Goal: Information Seeking & Learning: Learn about a topic

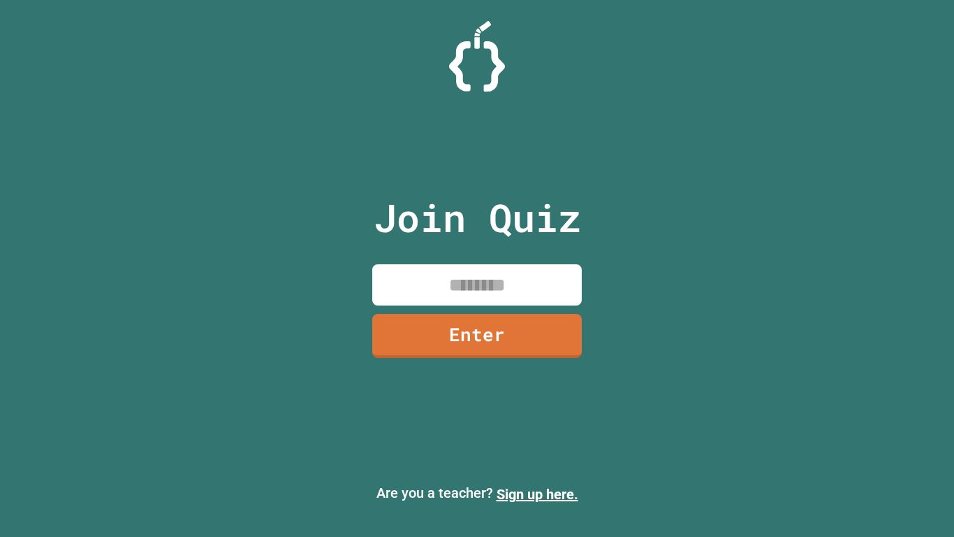
click at [553, 274] on input at bounding box center [477, 284] width 210 height 41
type input "********"
click at [526, 365] on div "Join Quiz ******** Enter" at bounding box center [477, 268] width 235 height 467
click at [541, 325] on link "Enter" at bounding box center [477, 336] width 210 height 44
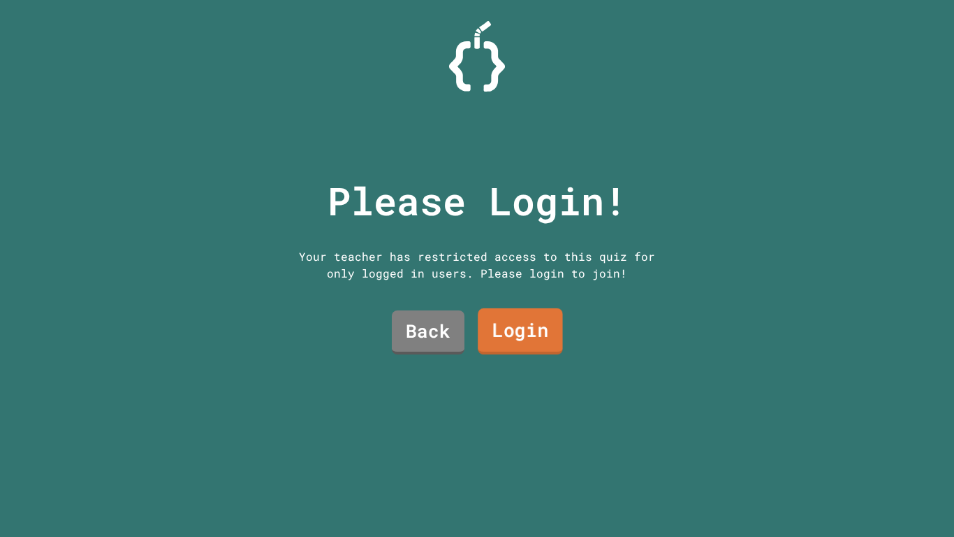
click at [532, 329] on link "Login" at bounding box center [520, 331] width 85 height 46
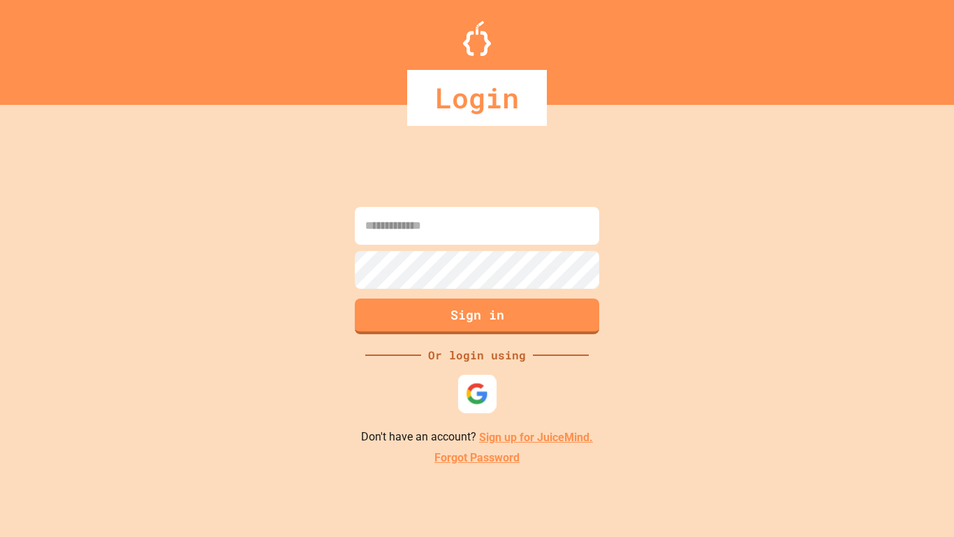
click at [480, 397] on img at bounding box center [477, 393] width 23 height 23
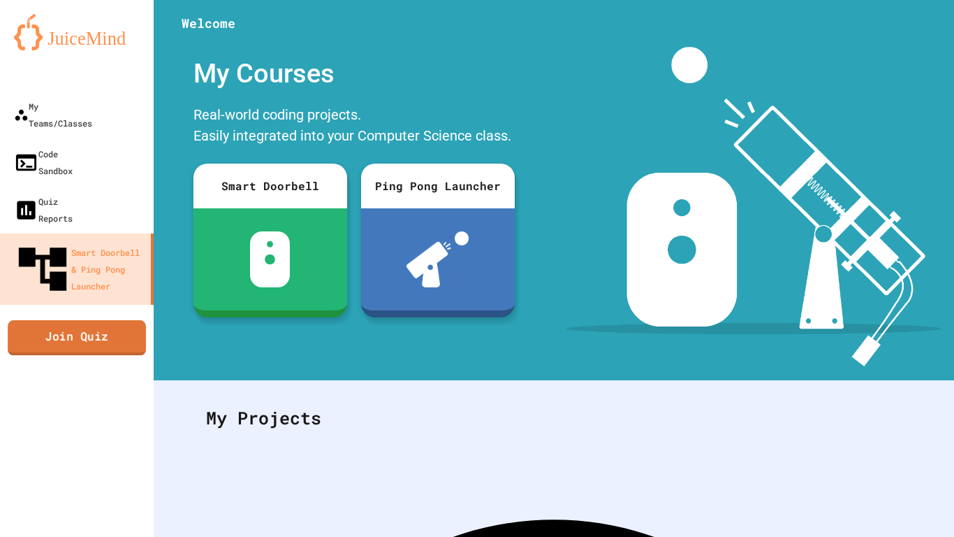
click at [126, 320] on link "Join Quiz" at bounding box center [77, 337] width 138 height 35
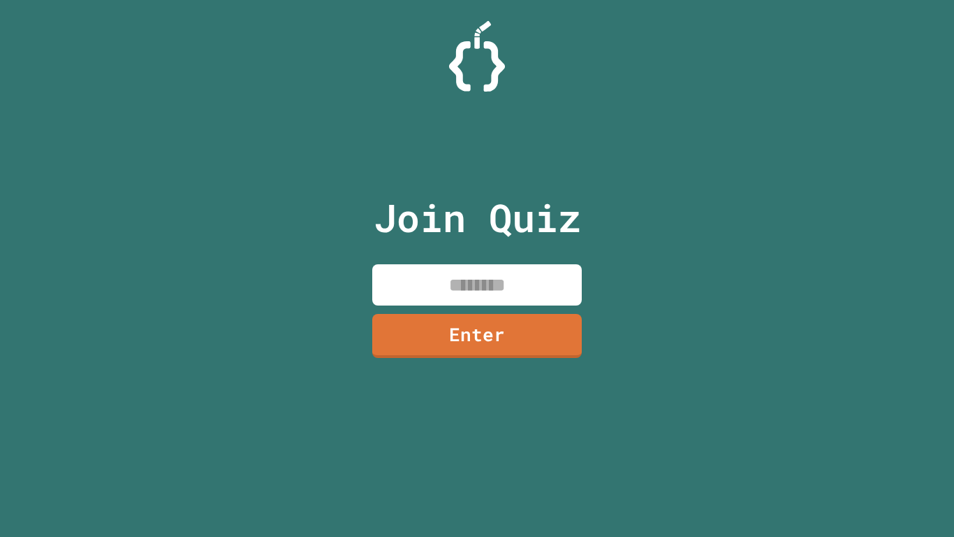
click at [475, 273] on input at bounding box center [477, 284] width 210 height 41
type input "********"
click at [541, 344] on link "Enter" at bounding box center [477, 336] width 210 height 44
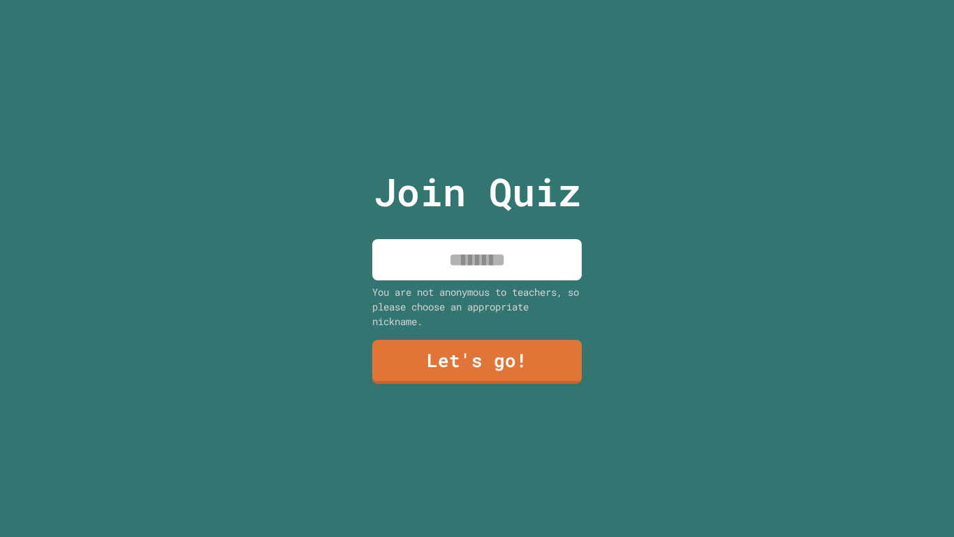
click at [486, 313] on div "You are not anonymous to teachers, so please choose an appropriate nickname." at bounding box center [477, 306] width 210 height 44
click at [509, 228] on div "Join Quiz You are not anonymous to teachers, so please choose an appropriate ni…" at bounding box center [477, 268] width 235 height 537
click at [504, 254] on input at bounding box center [477, 259] width 210 height 41
type input "********"
click at [560, 374] on link "Let's go!" at bounding box center [477, 362] width 210 height 44
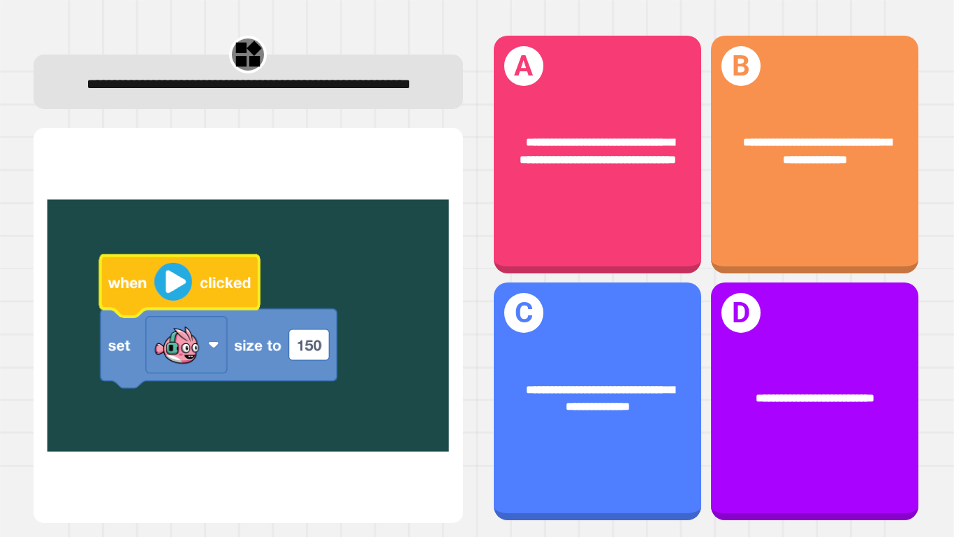
click at [836, 131] on div "**********" at bounding box center [815, 150] width 208 height 81
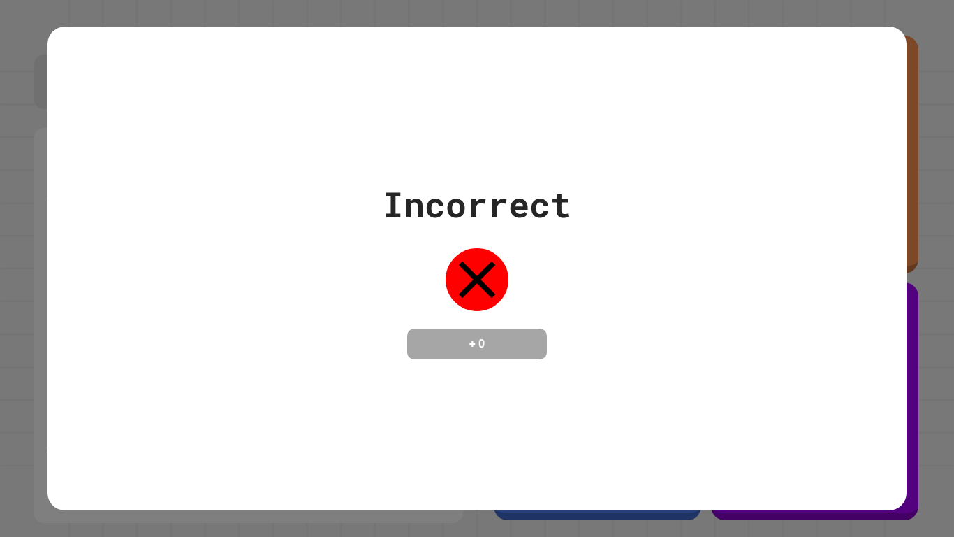
click at [566, 435] on div "Incorrect + 0" at bounding box center [477, 268] width 859 height 483
click at [555, 359] on div "Incorrect + 0" at bounding box center [477, 268] width 189 height 181
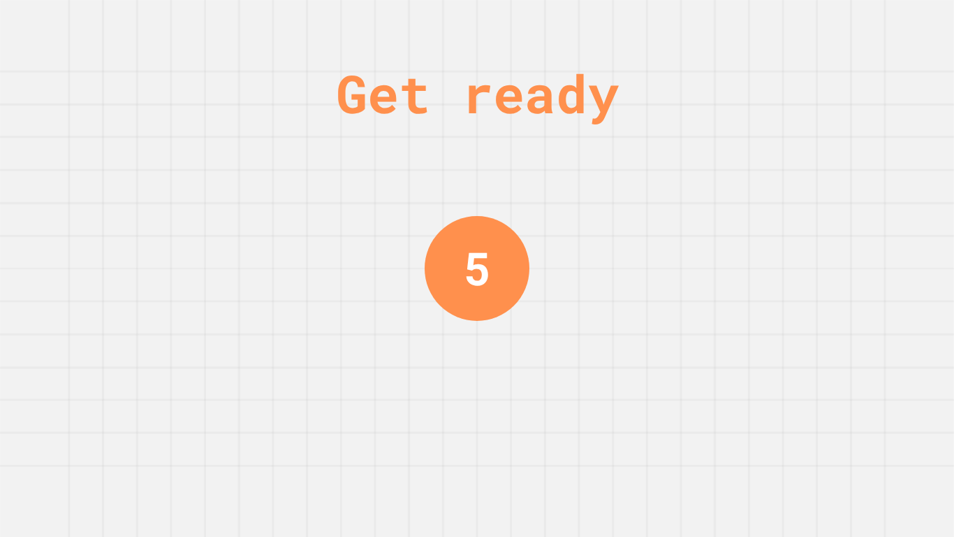
click at [620, 354] on div "Get ready 5" at bounding box center [477, 268] width 954 height 537
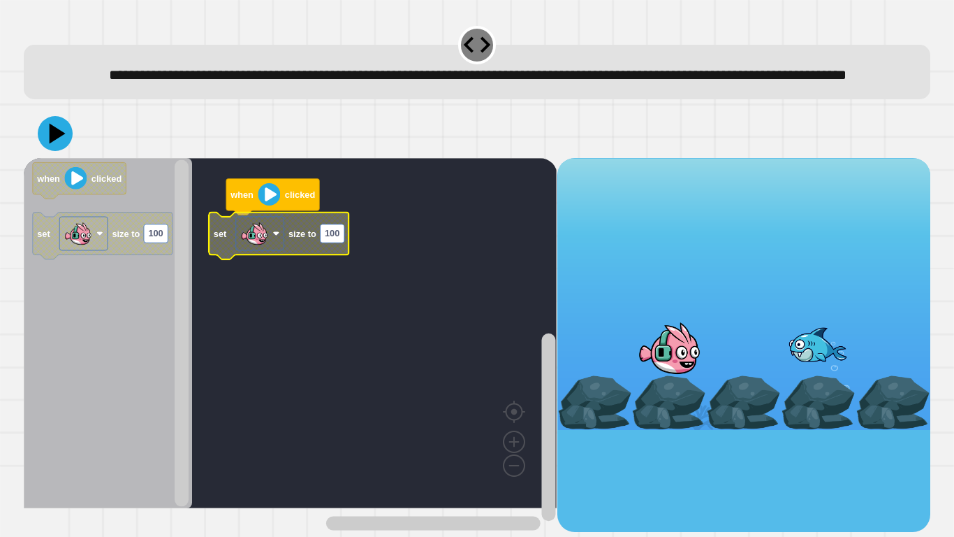
click at [65, 151] on icon at bounding box center [55, 133] width 35 height 35
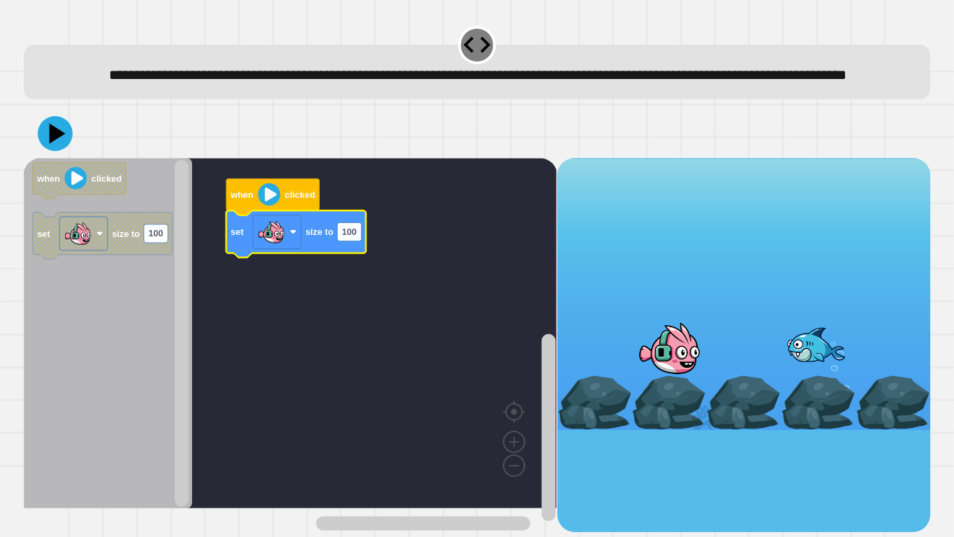
click at [59, 151] on icon at bounding box center [55, 133] width 35 height 35
click at [345, 236] on icon "Blockly Workspace" at bounding box center [296, 233] width 140 height 47
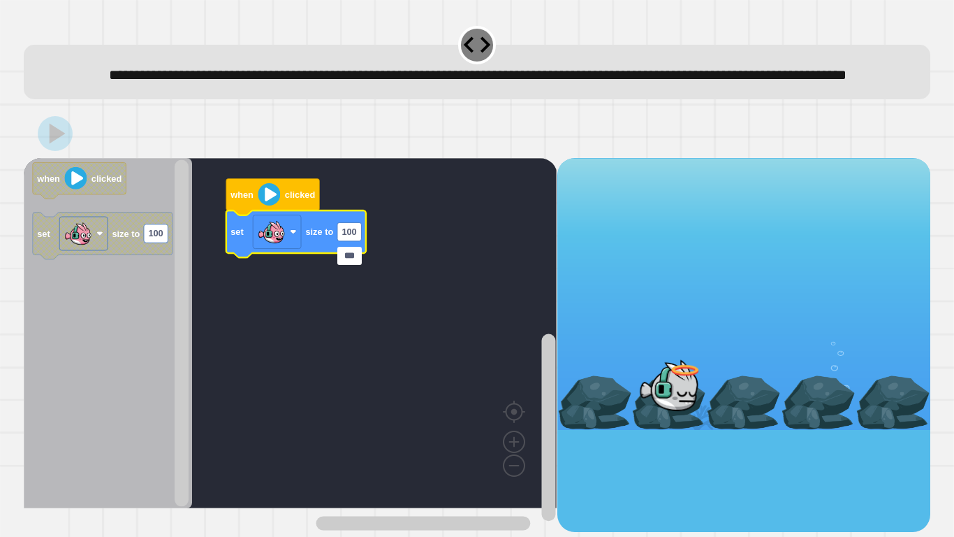
type input "****"
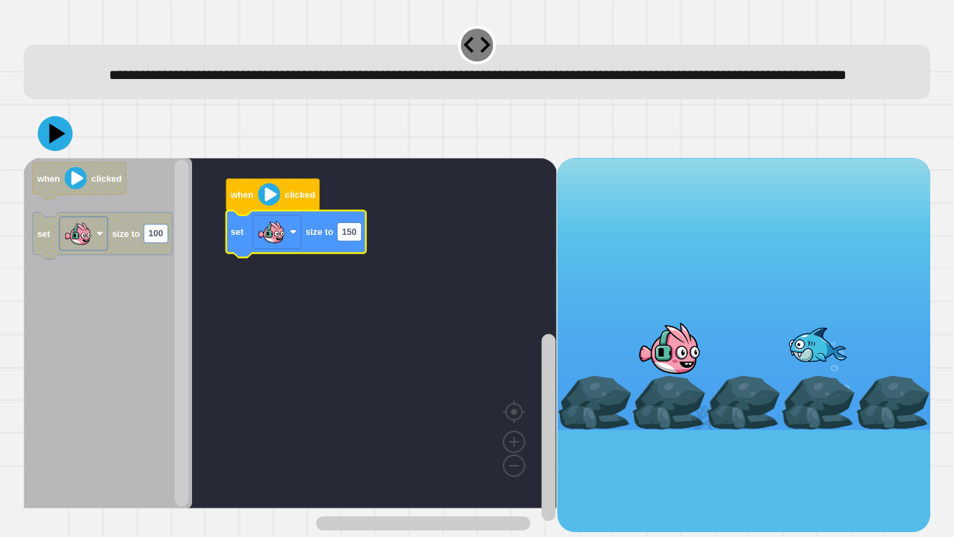
click at [58, 143] on icon at bounding box center [58, 133] width 16 height 20
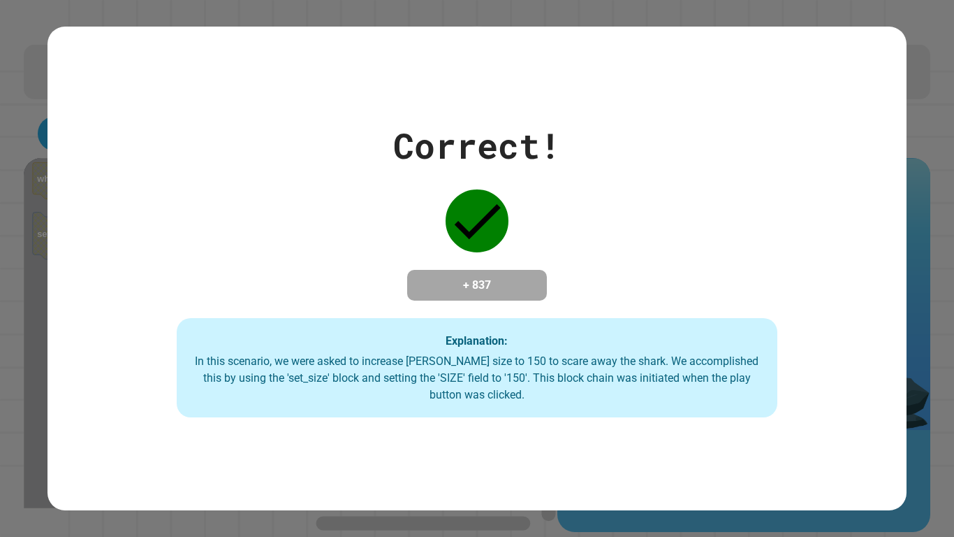
click at [820, 174] on div "Correct! + 837 Explanation: In this scenario, we were asked to increase Finley'…" at bounding box center [477, 268] width 859 height 298
click at [801, 158] on div "Correct! + 837 Explanation: In this scenario, we were asked to increase Finley'…" at bounding box center [477, 268] width 859 height 298
click at [869, 68] on div "Correct! + 837 Explanation: In this scenario, we were asked to increase Finley'…" at bounding box center [477, 268] width 859 height 483
click at [828, 97] on div "Correct! + 837 Explanation: In this scenario, we were asked to increase Finley'…" at bounding box center [477, 268] width 859 height 483
click at [855, 119] on div "Correct! + 837 Explanation: In this scenario, we were asked to increase Finley'…" at bounding box center [477, 268] width 859 height 298
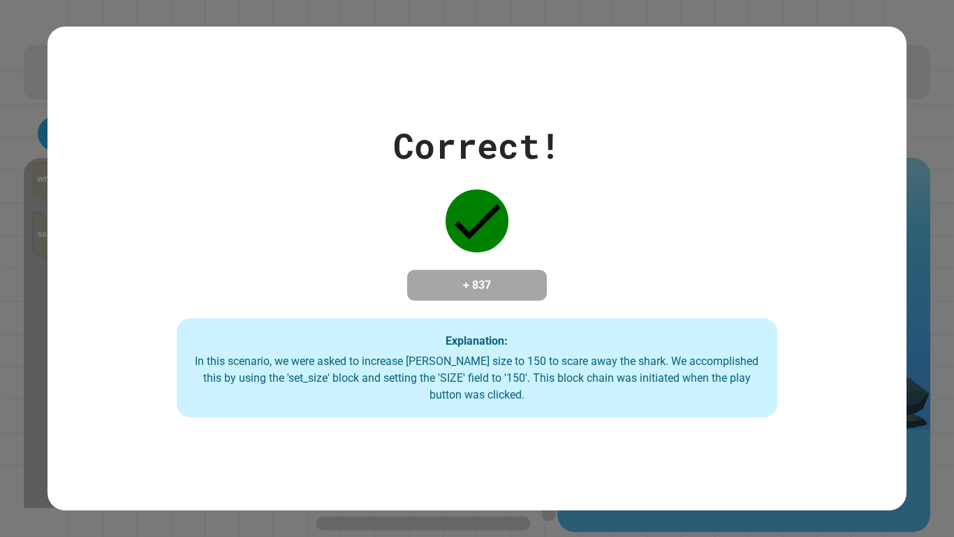
click at [869, 60] on div "Correct! + 837 Explanation: In this scenario, we were asked to increase Finley'…" at bounding box center [477, 268] width 859 height 483
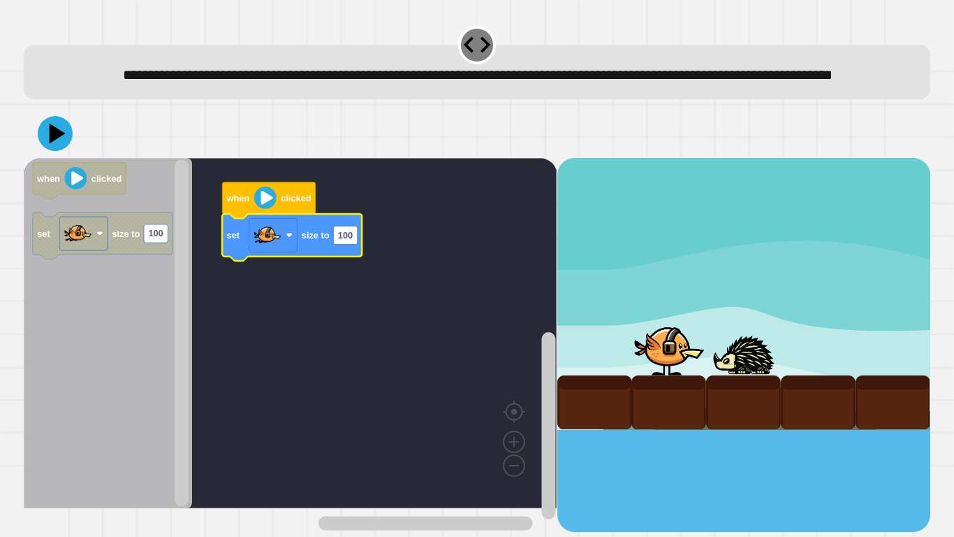
click at [344, 244] on rect "Blockly Workspace" at bounding box center [346, 235] width 24 height 18
type input "*****"
click at [40, 151] on button at bounding box center [55, 133] width 35 height 35
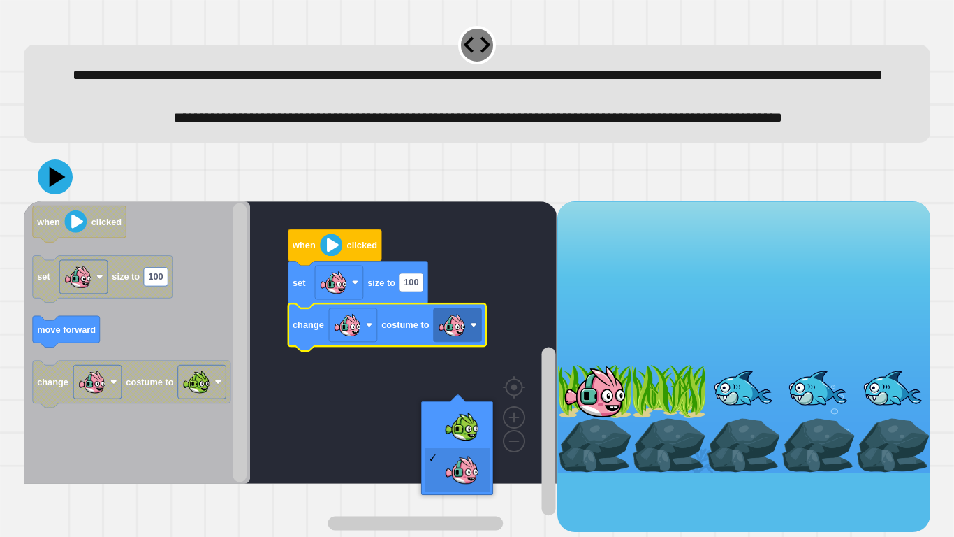
click at [440, 341] on rect "Blockly Workspace" at bounding box center [458, 324] width 48 height 34
click at [346, 338] on image "Blockly Workspace" at bounding box center [348, 324] width 28 height 28
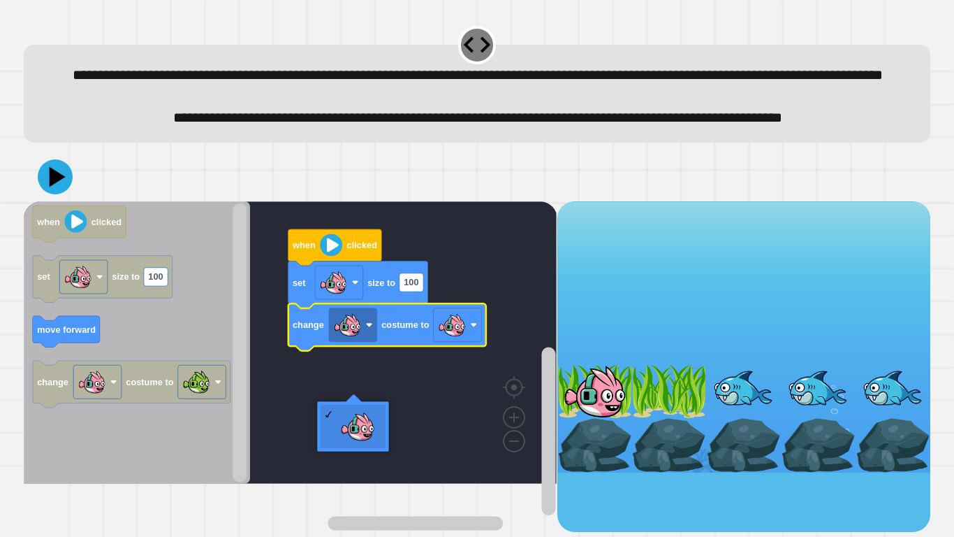
click at [471, 341] on rect "Blockly Workspace" at bounding box center [458, 324] width 48 height 34
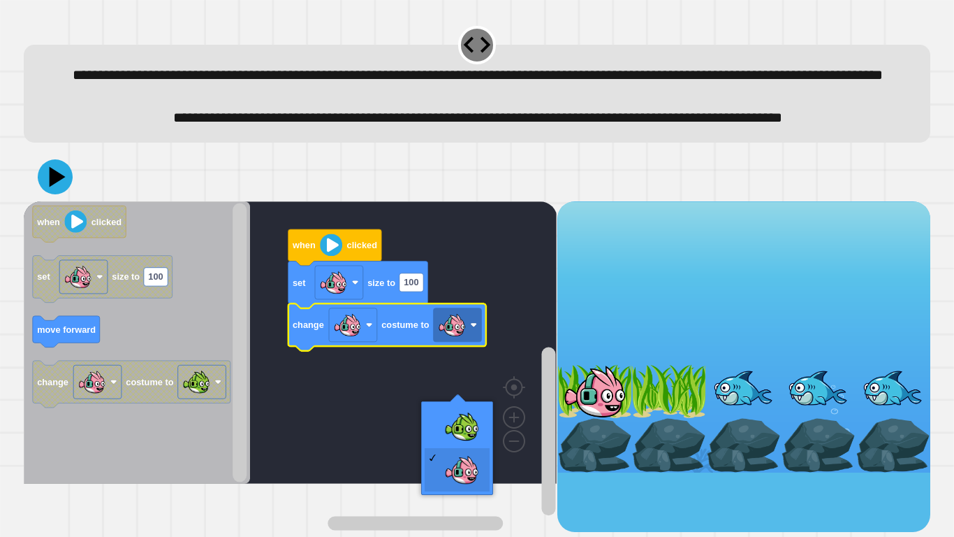
click at [477, 429] on rect "Blockly Workspace" at bounding box center [290, 342] width 533 height 282
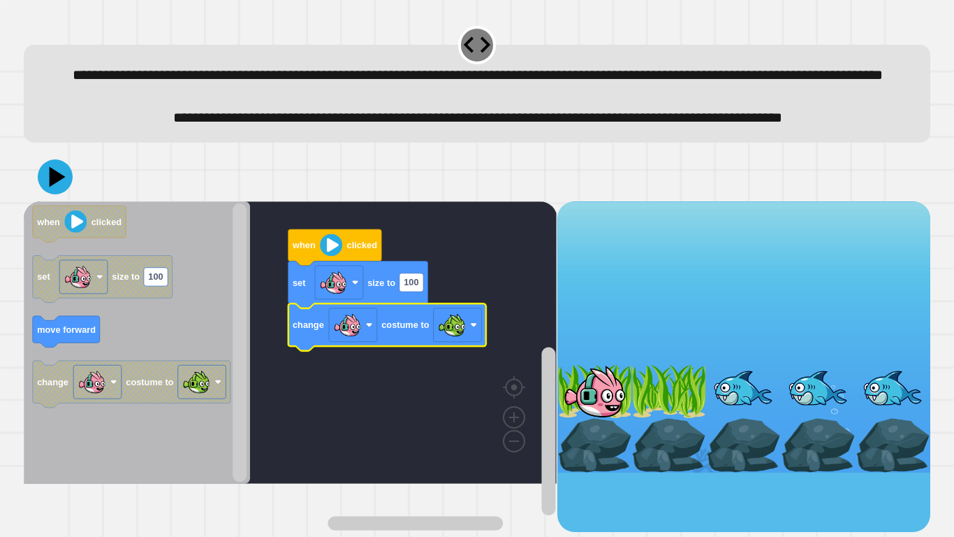
click at [349, 299] on rect "Blockly Workspace" at bounding box center [339, 283] width 48 height 34
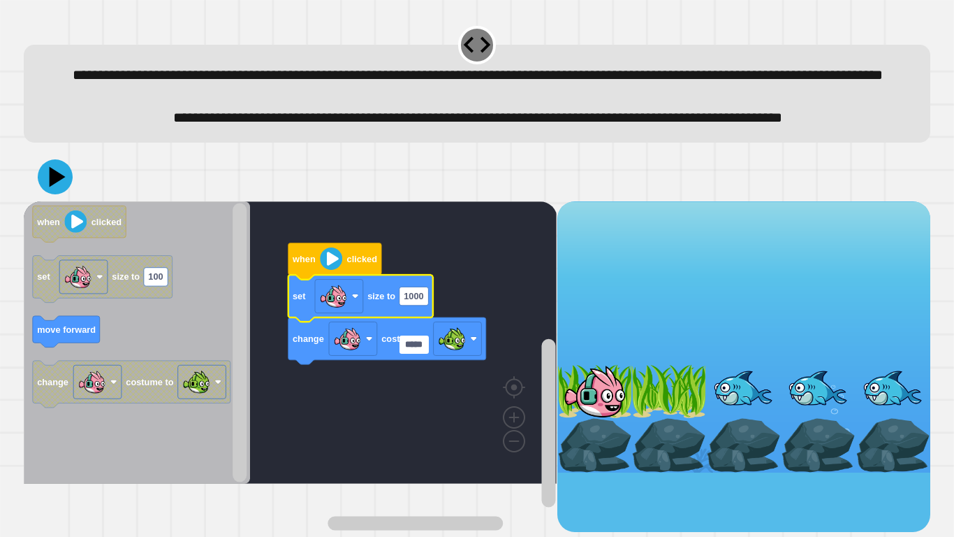
type input "*****"
click at [65, 201] on div at bounding box center [477, 176] width 907 height 49
click at [45, 194] on icon at bounding box center [55, 176] width 35 height 35
click at [461, 355] on rect "Blockly Workspace" at bounding box center [458, 338] width 48 height 34
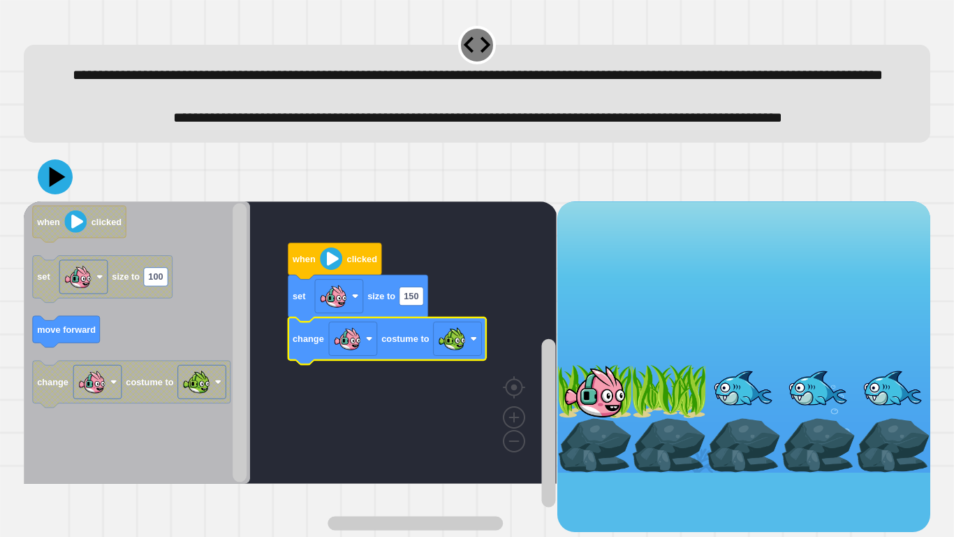
click at [476, 484] on rect "Blockly Workspace" at bounding box center [290, 342] width 533 height 282
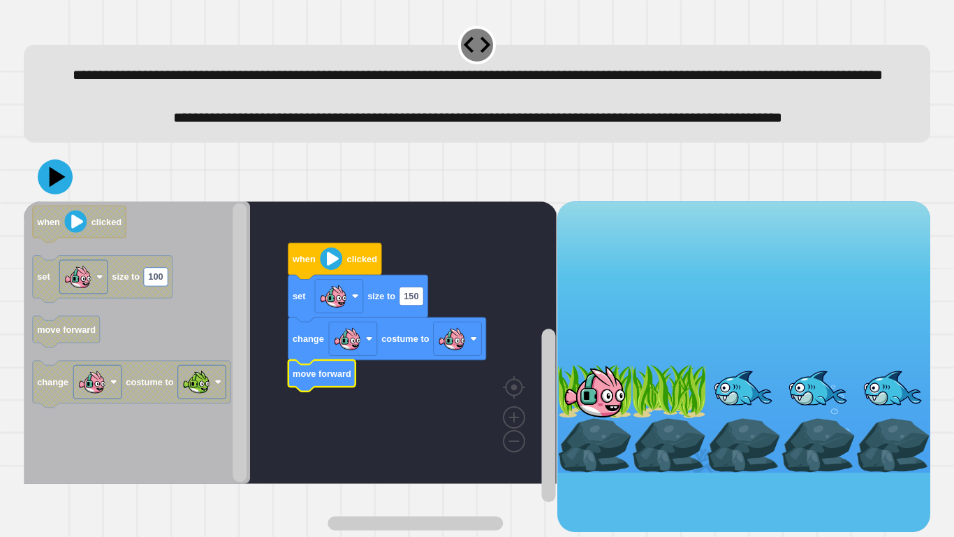
click at [68, 201] on div at bounding box center [477, 176] width 907 height 49
click at [55, 187] on icon at bounding box center [58, 176] width 16 height 20
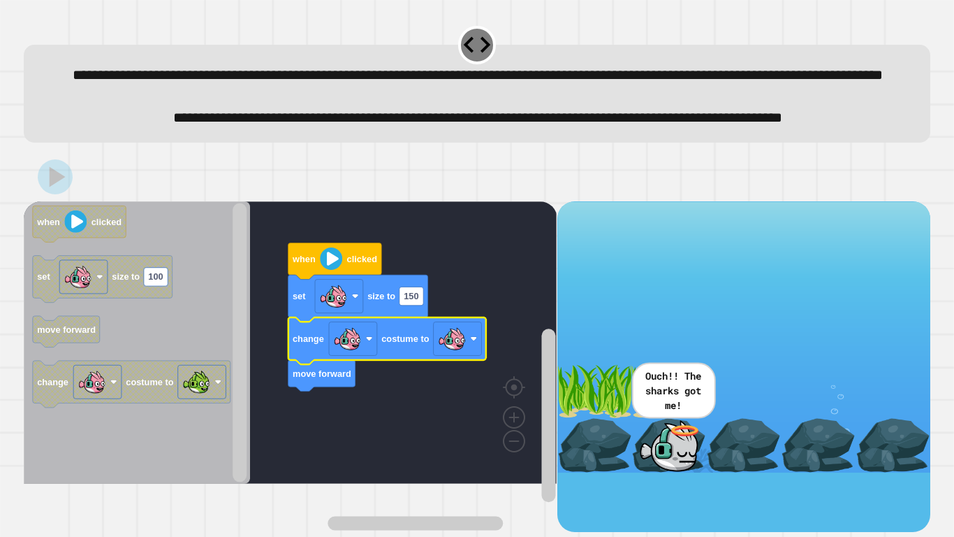
click at [460, 352] on image "Blockly Workspace" at bounding box center [452, 338] width 28 height 28
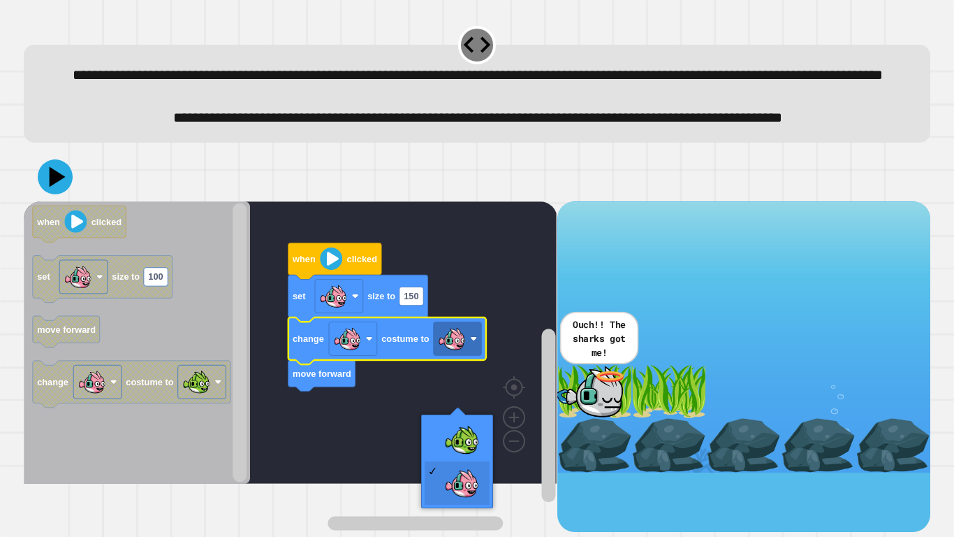
click at [479, 479] on rect "Blockly Workspace" at bounding box center [290, 342] width 533 height 282
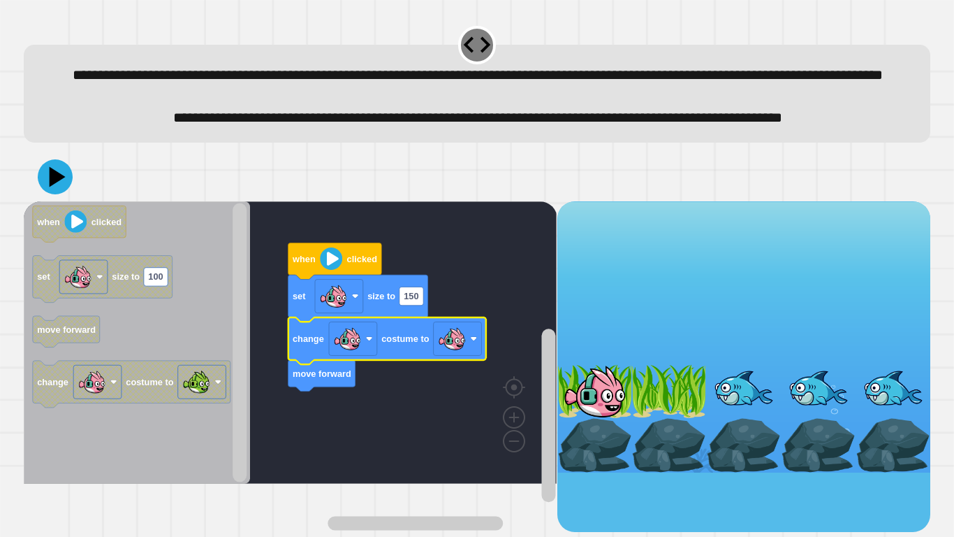
click at [471, 355] on rect "Blockly Workspace" at bounding box center [458, 338] width 48 height 34
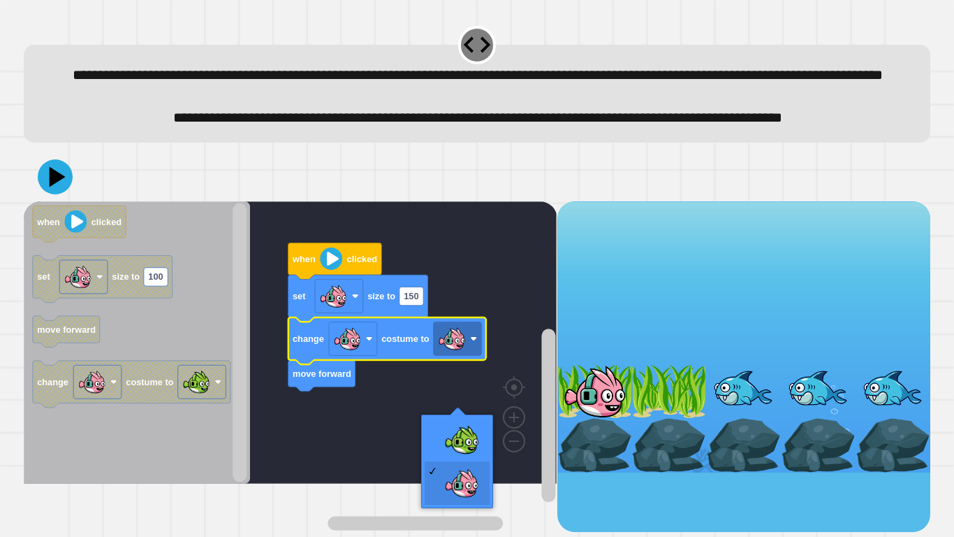
click at [473, 436] on rect "Blockly Workspace" at bounding box center [290, 342] width 533 height 282
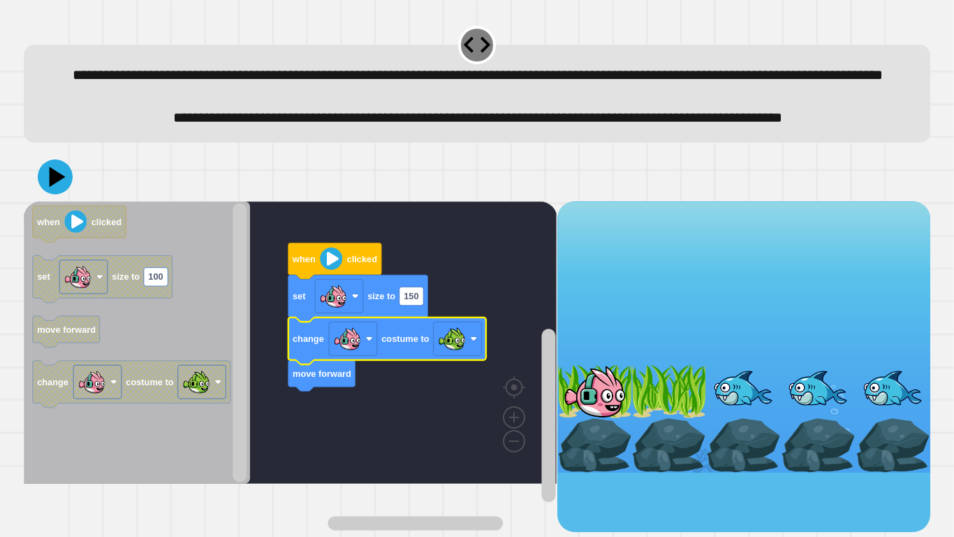
click at [36, 147] on div "**********" at bounding box center [477, 83] width 916 height 129
click at [61, 194] on icon at bounding box center [55, 176] width 35 height 35
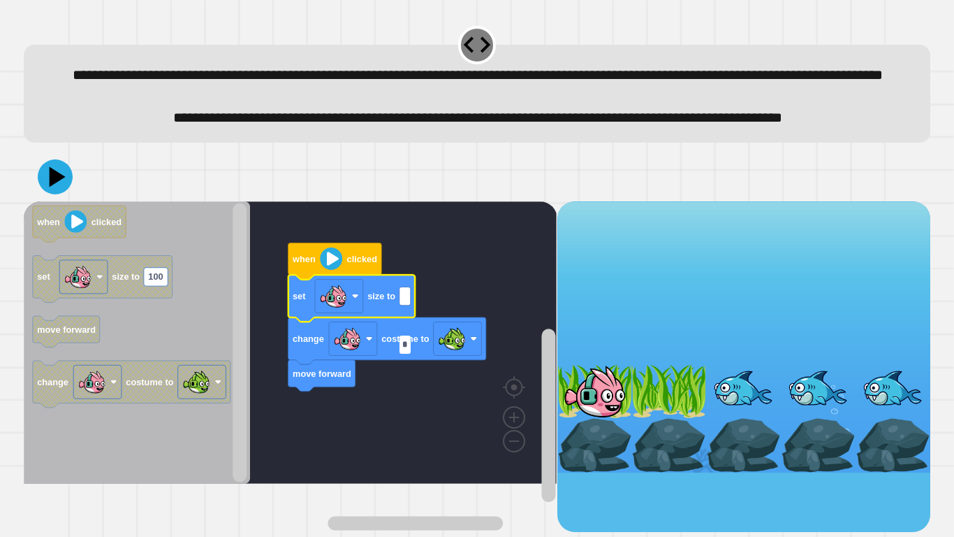
type input "*"
click at [57, 187] on icon at bounding box center [58, 176] width 16 height 20
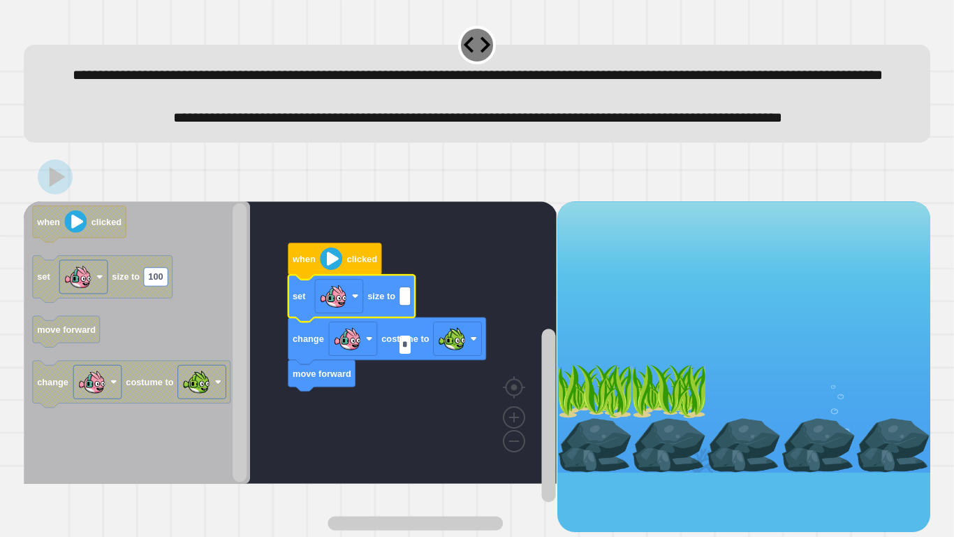
click at [697, 419] on div at bounding box center [669, 391] width 75 height 55
click at [685, 419] on div at bounding box center [669, 391] width 75 height 55
click at [664, 472] on div at bounding box center [669, 445] width 75 height 55
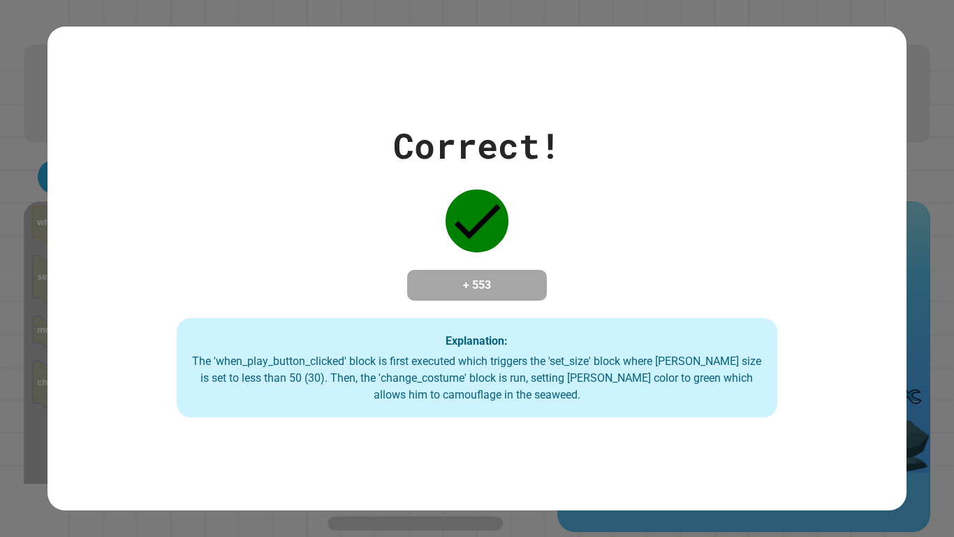
click at [561, 437] on div "Correct! + 553 Explanation: The 'when_play_button_clicked' block is first execu…" at bounding box center [477, 268] width 859 height 483
click at [880, 141] on div "Correct! + 553 Explanation: The 'when_play_button_clicked' block is first execu…" at bounding box center [477, 268] width 859 height 298
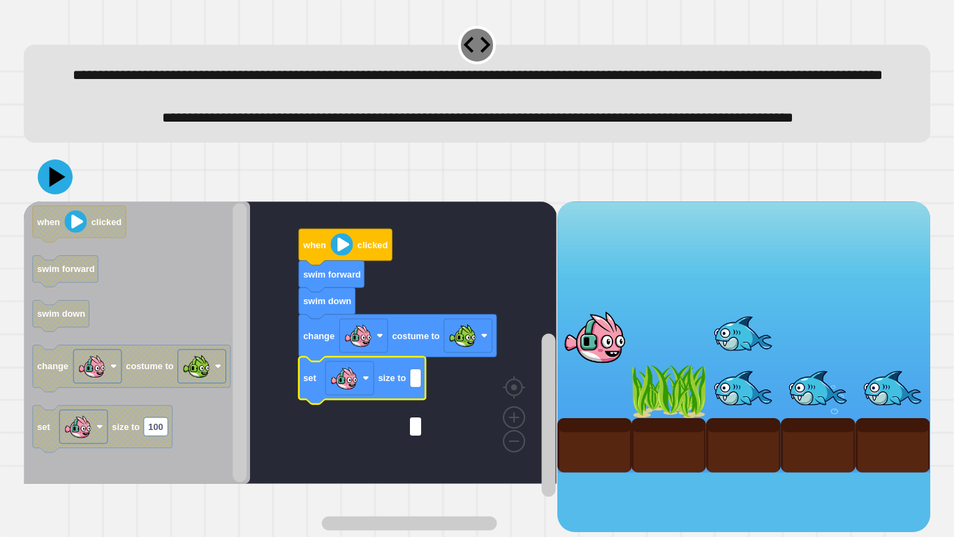
type input "*"
click at [54, 251] on icon "Blockly Workspace" at bounding box center [137, 342] width 226 height 282
click at [55, 187] on icon at bounding box center [58, 176] width 16 height 20
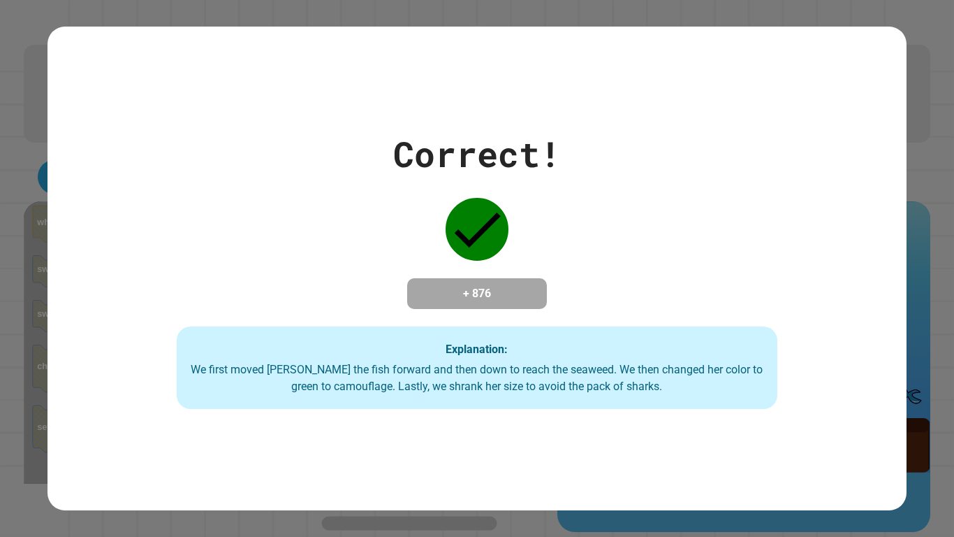
click at [819, 129] on div "Correct! + 876 Explanation: We first moved Finley the fish forward and then dow…" at bounding box center [477, 268] width 859 height 281
click at [841, 117] on div "Correct! + 876 Explanation: We first moved Finley the fish forward and then dow…" at bounding box center [477, 268] width 859 height 483
click at [835, 116] on div "Correct! + 876 Explanation: We first moved Finley the fish forward and then dow…" at bounding box center [477, 268] width 859 height 483
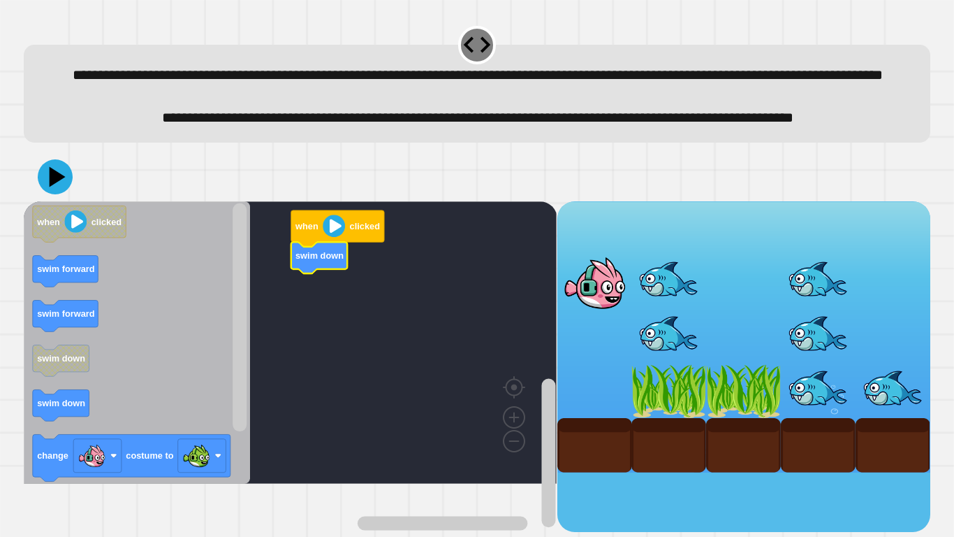
click at [131, 459] on icon "Blockly Workspace" at bounding box center [137, 342] width 226 height 282
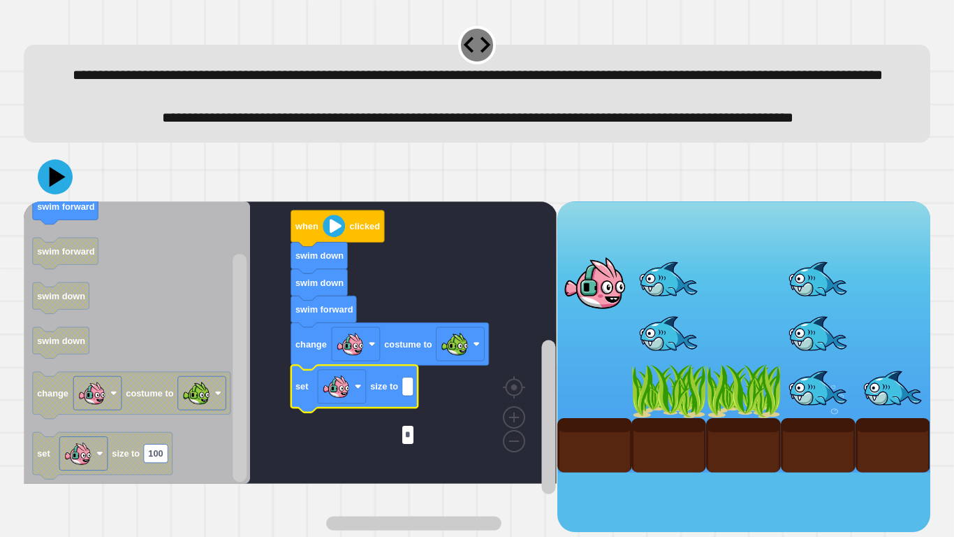
type input "*"
click at [71, 201] on div at bounding box center [477, 176] width 907 height 49
click at [59, 187] on icon at bounding box center [58, 176] width 16 height 20
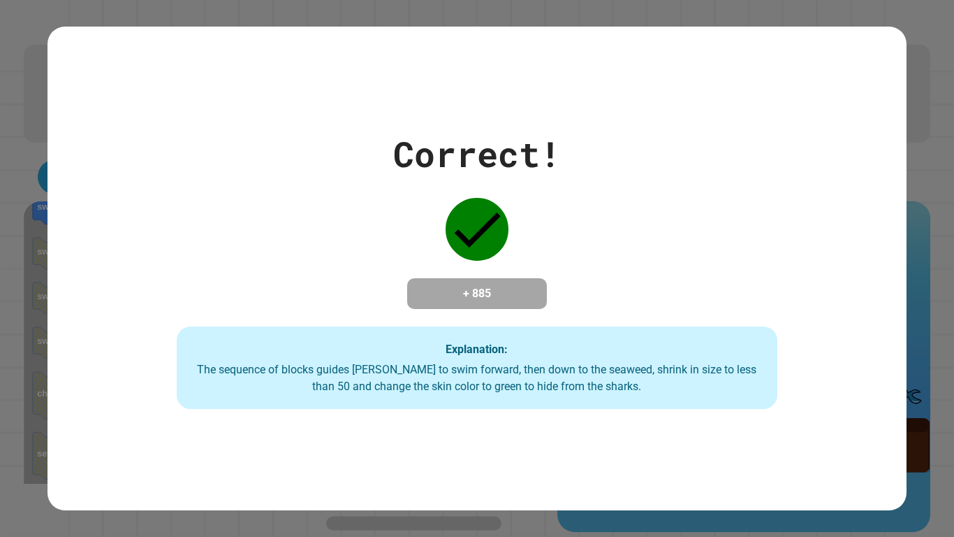
click at [903, 61] on div "Correct! + 885 Explanation: The sequence of blocks guides Finley to swim forwar…" at bounding box center [477, 268] width 859 height 483
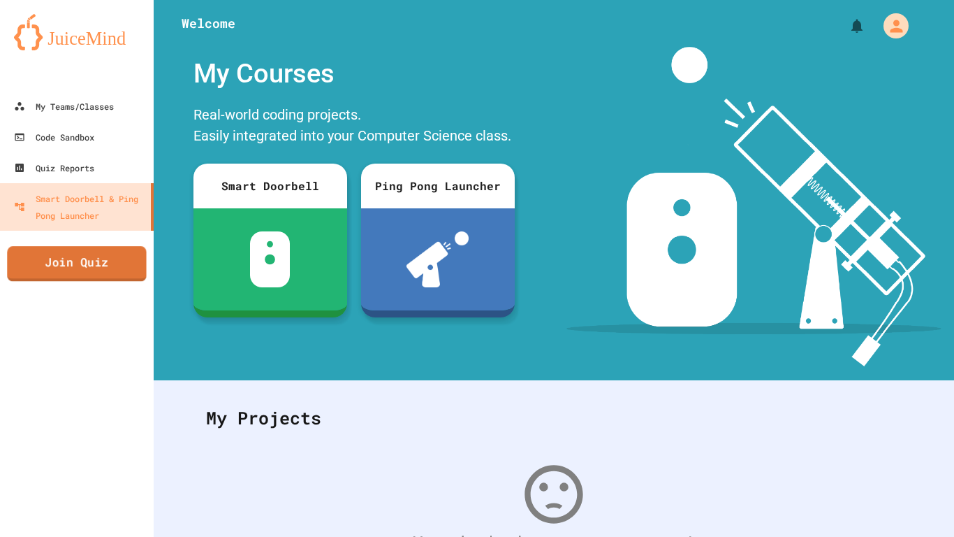
click at [80, 271] on link "Join Quiz" at bounding box center [76, 263] width 139 height 35
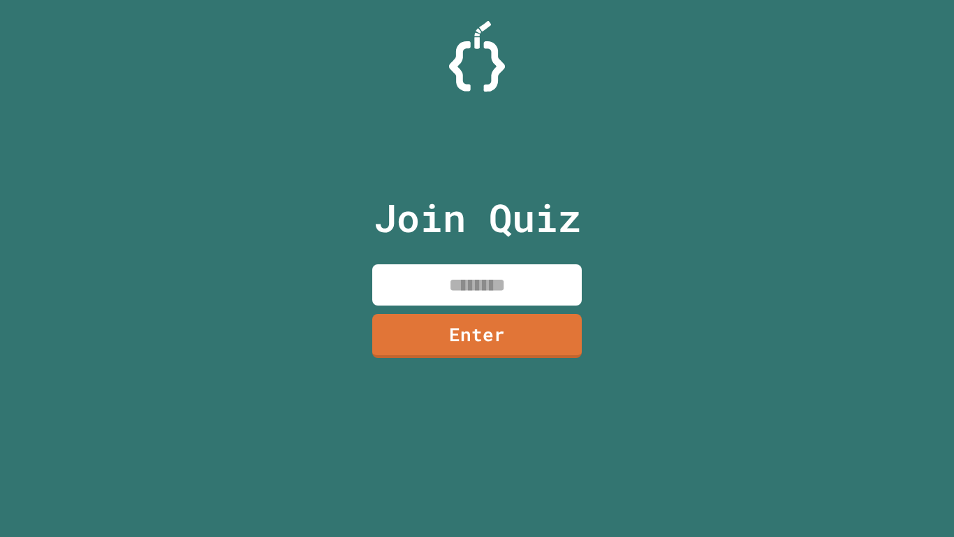
click at [473, 289] on input at bounding box center [477, 284] width 210 height 41
type input "********"
click at [512, 342] on link "Enter" at bounding box center [477, 336] width 210 height 44
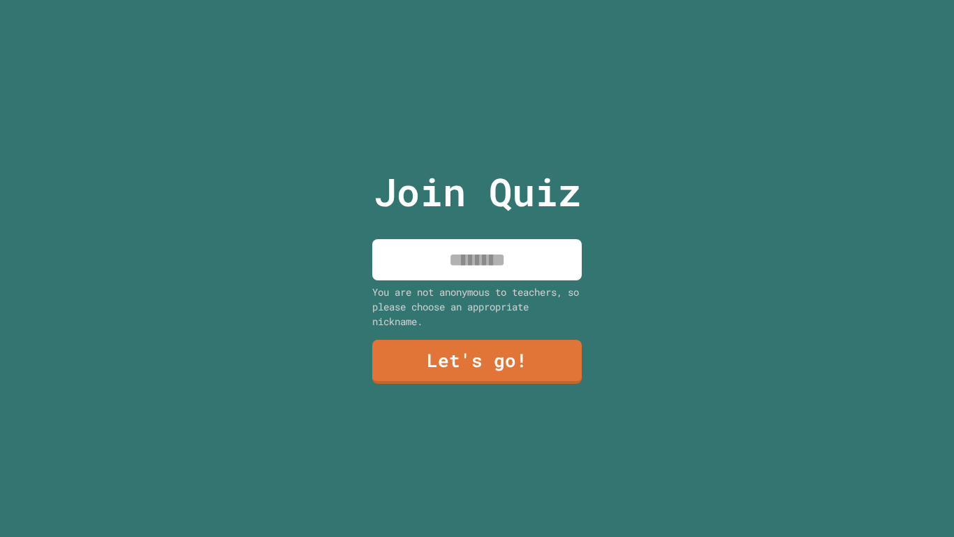
click at [529, 273] on input at bounding box center [477, 259] width 210 height 41
type input "********"
click at [543, 370] on link "Let's go!" at bounding box center [477, 362] width 210 height 44
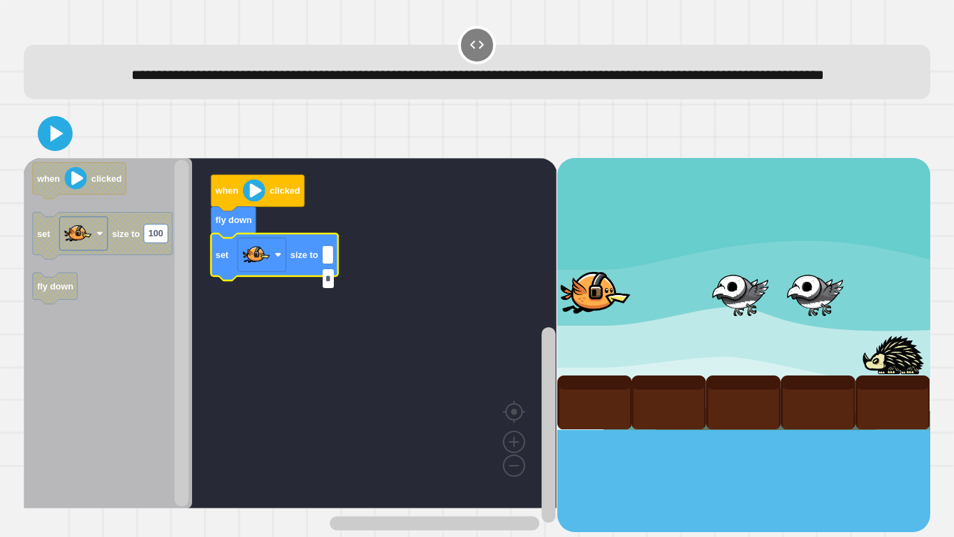
type input "*"
click at [49, 147] on icon at bounding box center [55, 133] width 28 height 28
click at [328, 278] on input "*" at bounding box center [328, 278] width 11 height 18
type input "***"
click at [71, 141] on div at bounding box center [477, 133] width 907 height 49
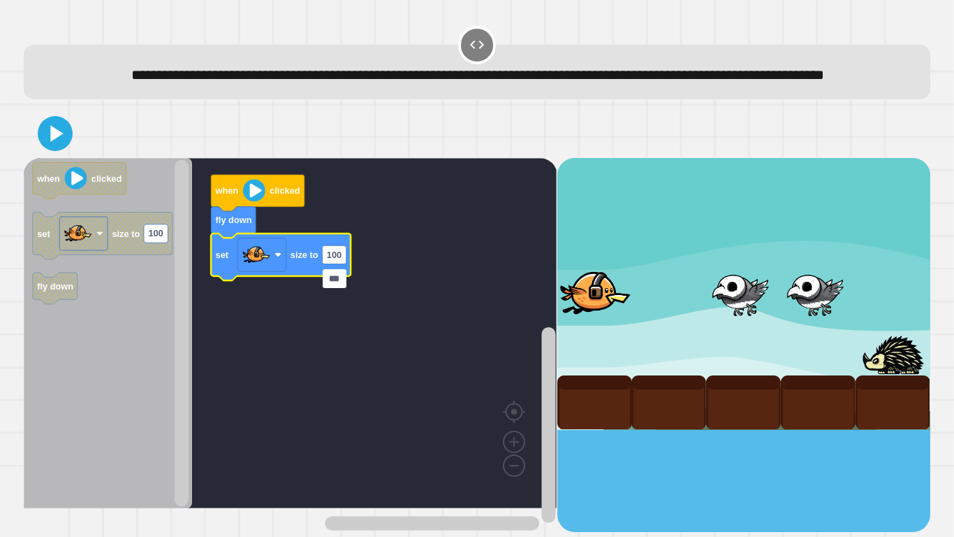
click at [49, 147] on icon at bounding box center [55, 133] width 28 height 28
click at [60, 184] on icon "Blockly Workspace" at bounding box center [108, 333] width 168 height 350
type input "*****"
click at [70, 158] on div at bounding box center [477, 133] width 907 height 49
click at [47, 147] on icon at bounding box center [55, 133] width 28 height 28
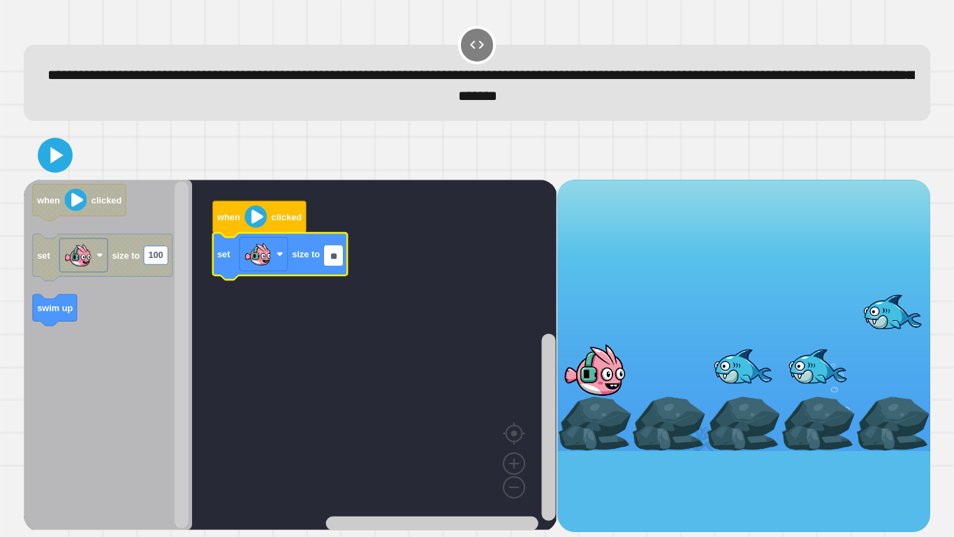
type input "***"
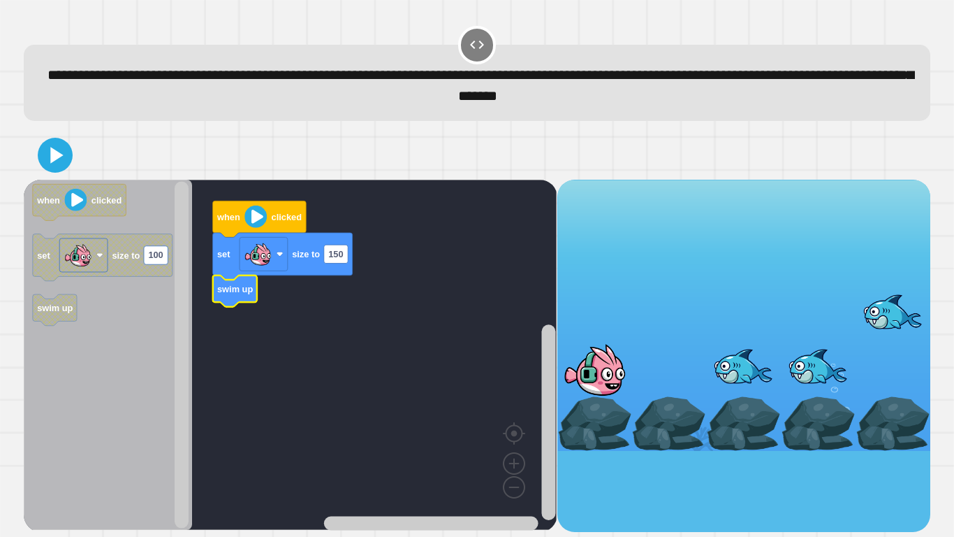
click at [66, 157] on icon at bounding box center [55, 155] width 28 height 28
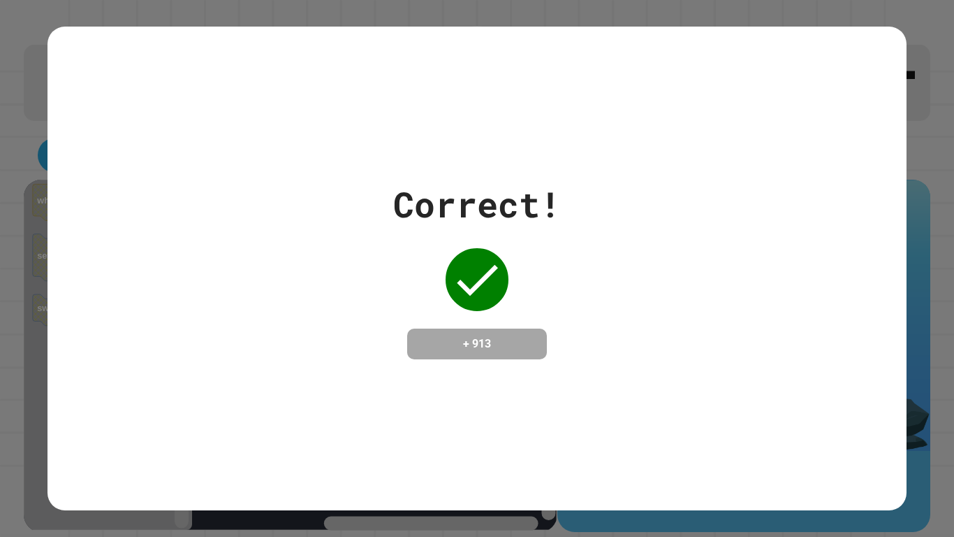
click at [804, 297] on div "Correct! + 913" at bounding box center [477, 268] width 859 height 181
click at [601, 424] on div "Correct! + 913" at bounding box center [477, 268] width 859 height 483
click at [623, 440] on div "Correct! + 913" at bounding box center [477, 268] width 859 height 483
click at [613, 459] on div "Correct! + 913" at bounding box center [477, 268] width 859 height 483
click at [623, 445] on div "Correct! + 913" at bounding box center [477, 268] width 859 height 483
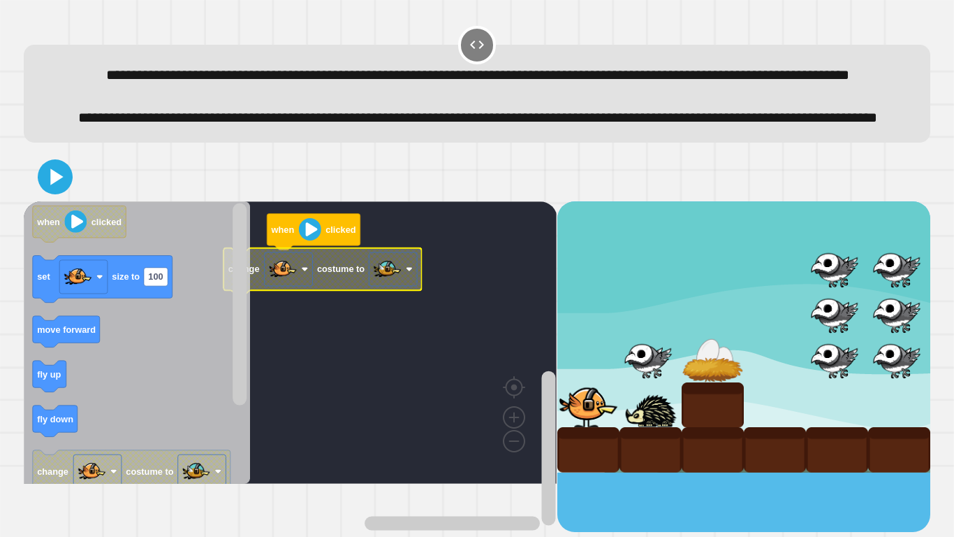
click at [382, 283] on image "Blockly Workspace" at bounding box center [388, 269] width 28 height 28
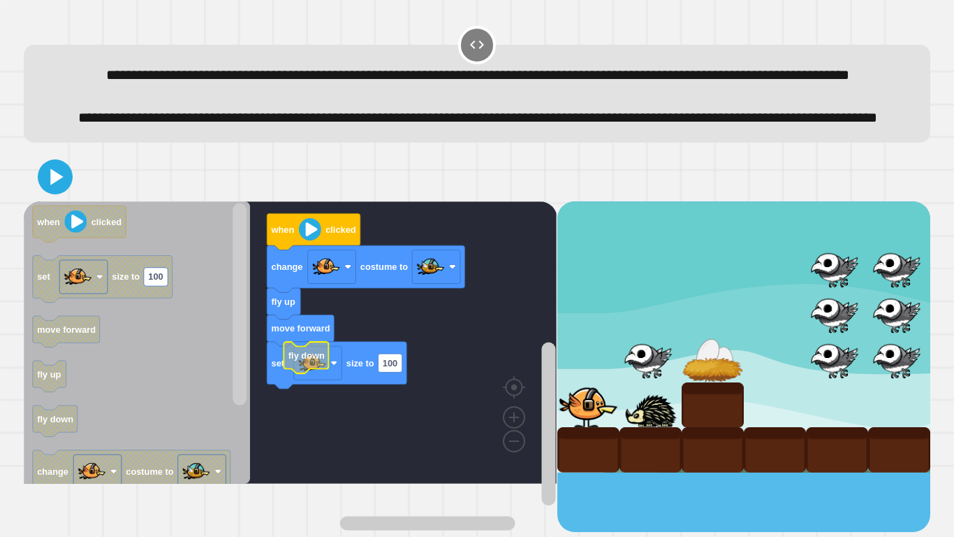
click at [315, 360] on text "fly down" at bounding box center [307, 354] width 36 height 10
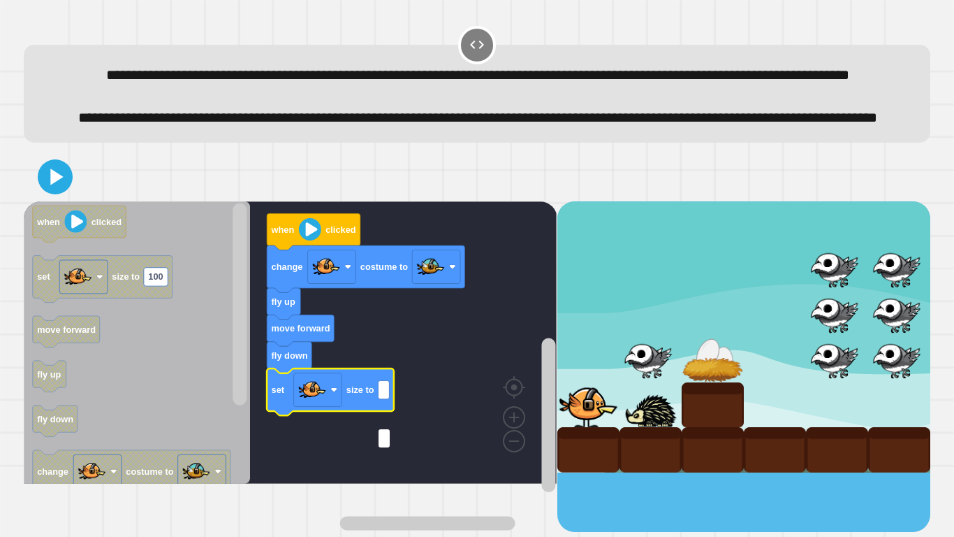
type input "*"
click at [50, 191] on icon at bounding box center [55, 177] width 28 height 28
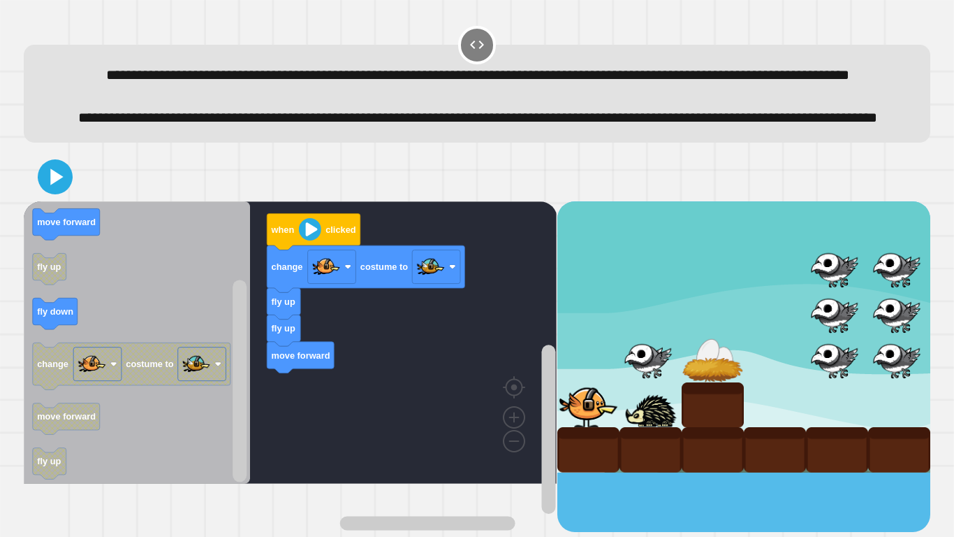
click at [87, 319] on icon "Blockly Workspace" at bounding box center [137, 342] width 226 height 282
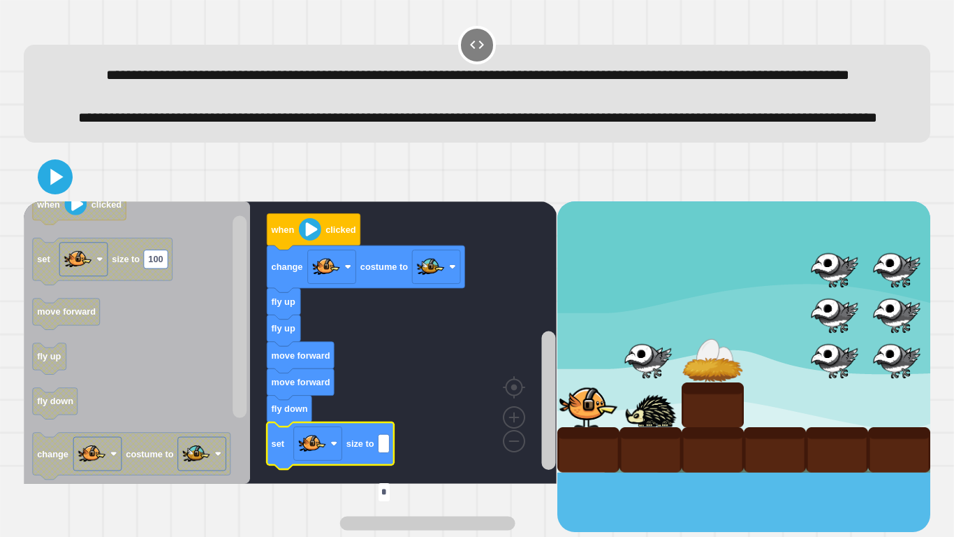
type input "*"
click at [48, 191] on icon at bounding box center [55, 177] width 28 height 28
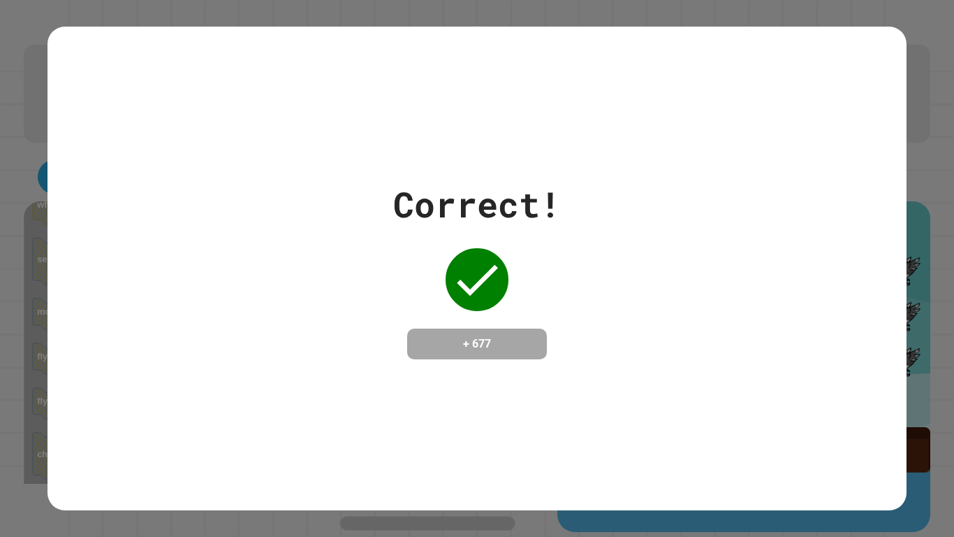
click at [586, 242] on div "Correct! + 677" at bounding box center [477, 268] width 859 height 181
click at [849, 99] on div "Correct! + 677" at bounding box center [477, 268] width 859 height 483
click at [877, 94] on div "Correct! + 677" at bounding box center [477, 268] width 859 height 483
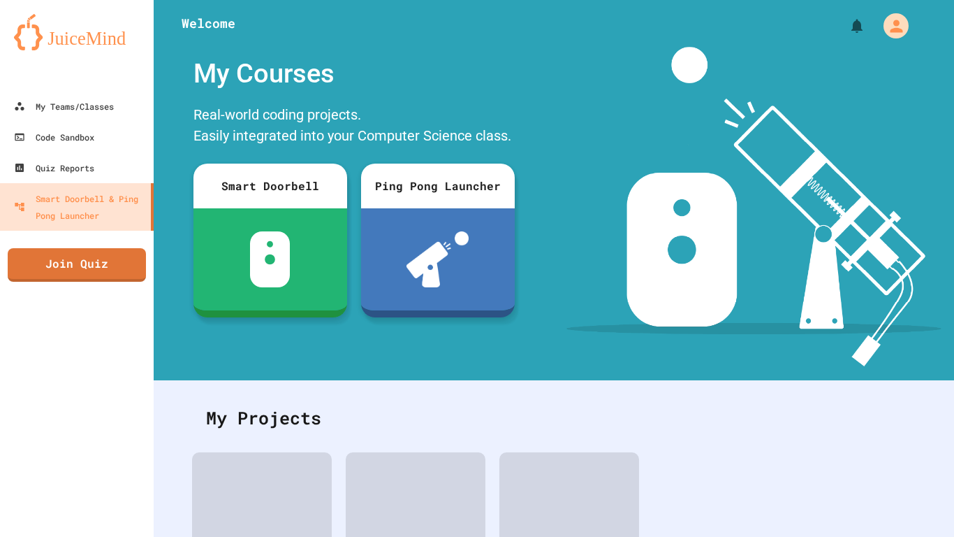
click at [868, 150] on img at bounding box center [754, 206] width 375 height 319
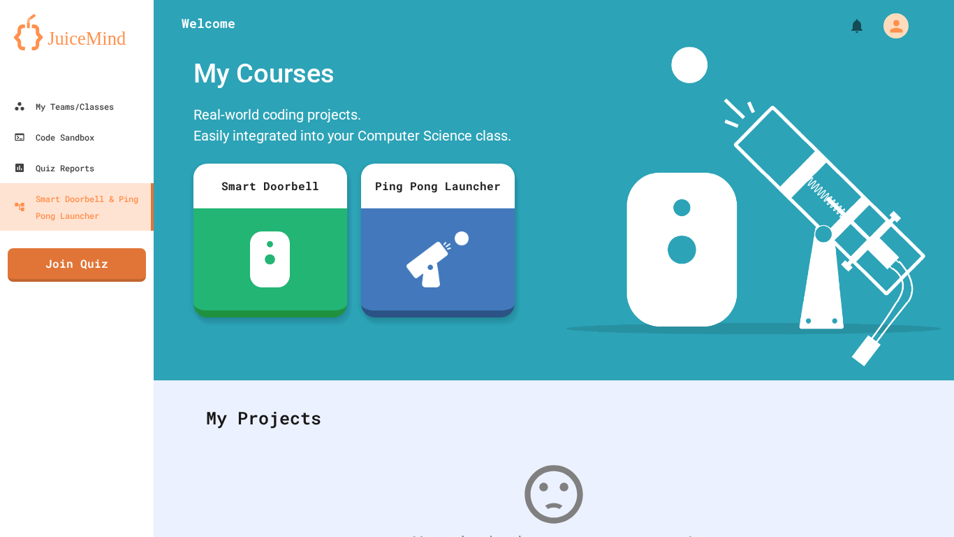
click at [103, 273] on link "Join Quiz" at bounding box center [77, 265] width 138 height 34
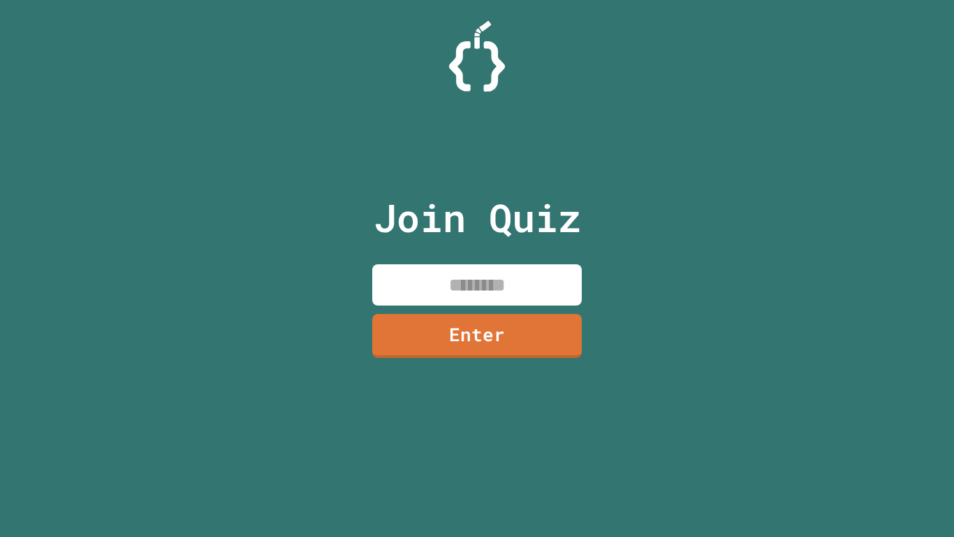
click at [522, 278] on input at bounding box center [477, 284] width 210 height 41
type input "********"
click at [523, 350] on link "Enter" at bounding box center [477, 336] width 210 height 44
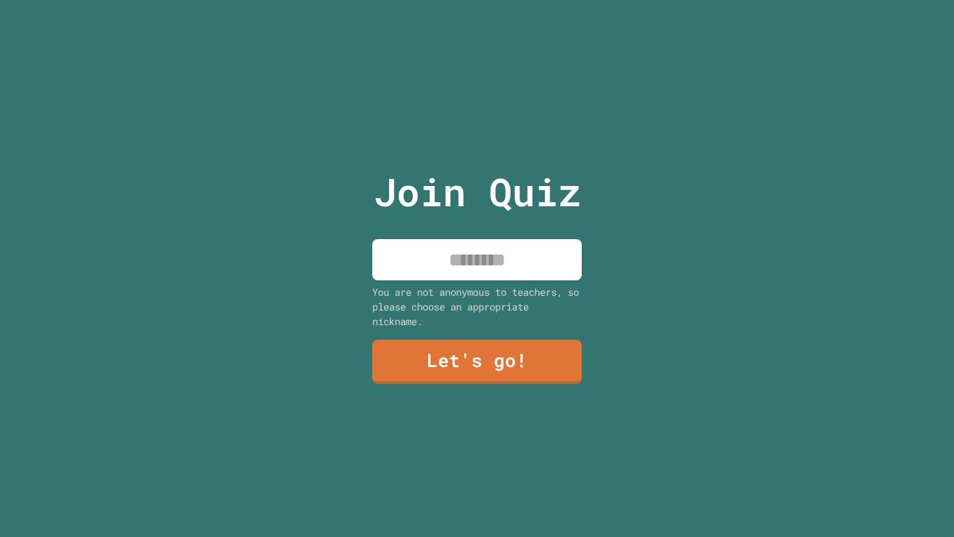
click at [509, 266] on input at bounding box center [477, 259] width 210 height 41
type input "********"
click at [526, 374] on link "Let's go!" at bounding box center [477, 362] width 210 height 44
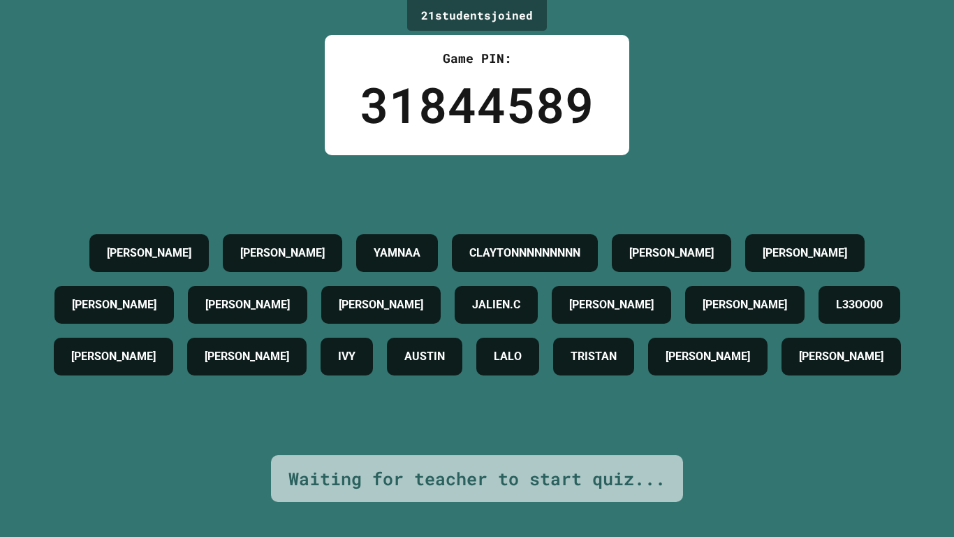
click at [421, 31] on div "21 student s joined Game PIN: 31844589 AARON MAISIE BROOKS YAMNAA CLAYTONNNNNNN…" at bounding box center [477, 268] width 954 height 537
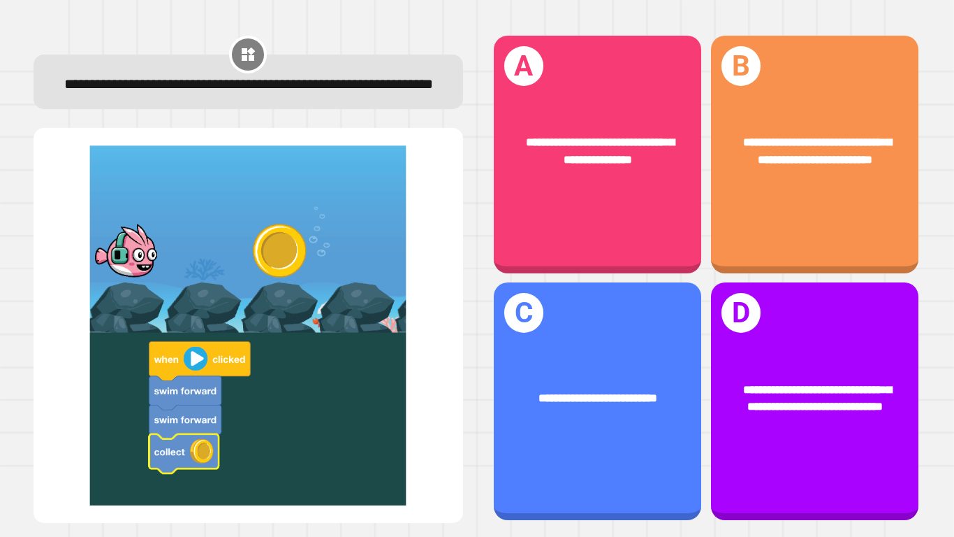
click at [868, 224] on div "**********" at bounding box center [815, 155] width 208 height 238
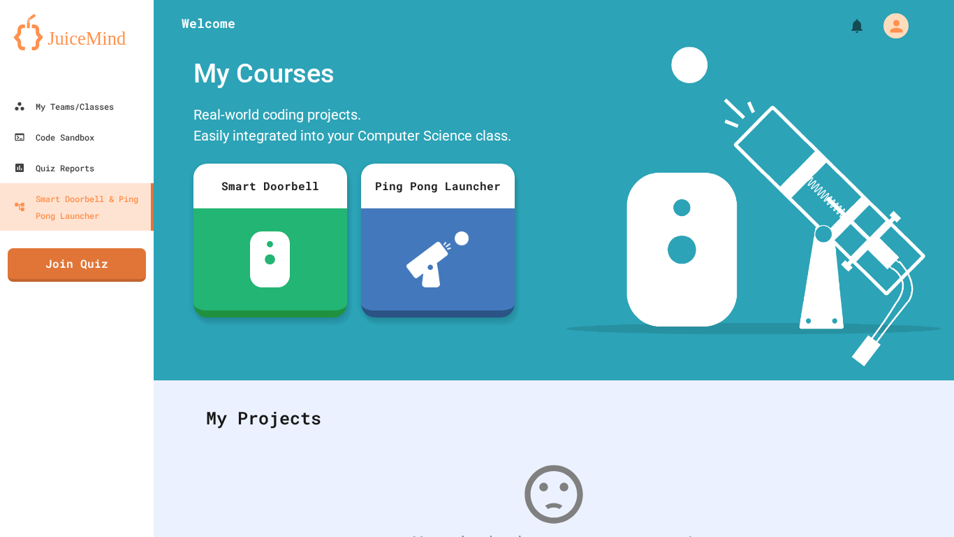
click at [99, 275] on link "Join Quiz" at bounding box center [77, 265] width 138 height 34
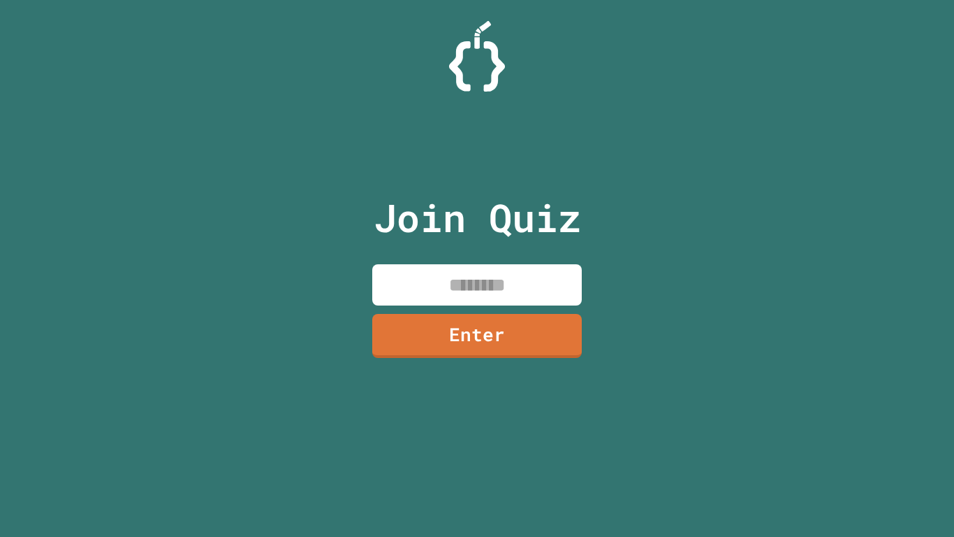
click at [508, 286] on input at bounding box center [477, 284] width 210 height 41
type input "*"
type input "********"
click at [515, 345] on link "Enter" at bounding box center [477, 336] width 210 height 44
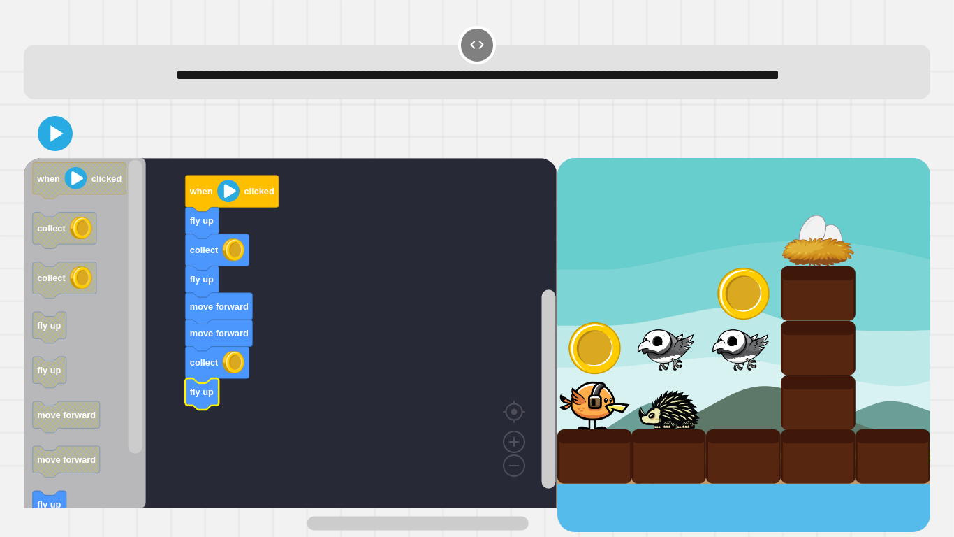
click at [62, 516] on icon "Blockly Workspace" at bounding box center [50, 506] width 34 height 31
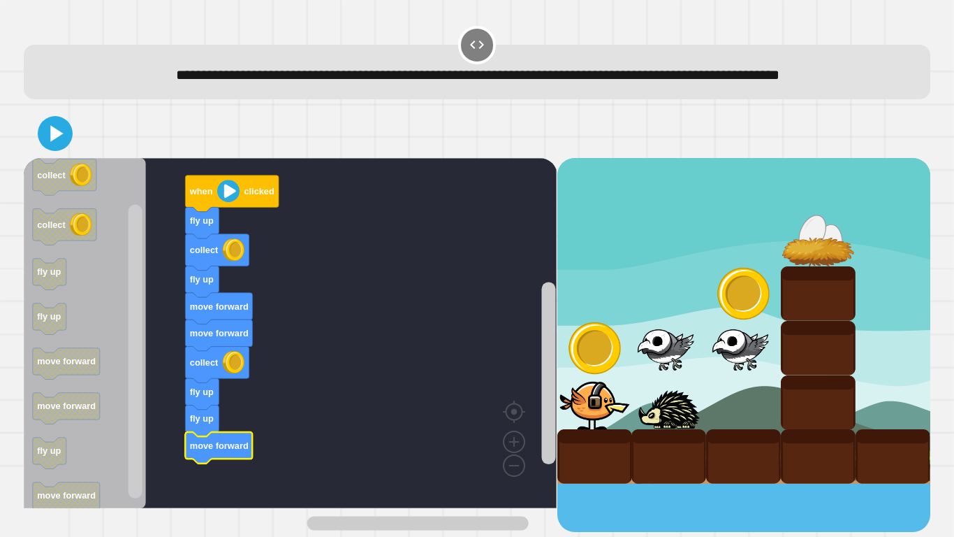
click at [50, 151] on button at bounding box center [55, 133] width 35 height 35
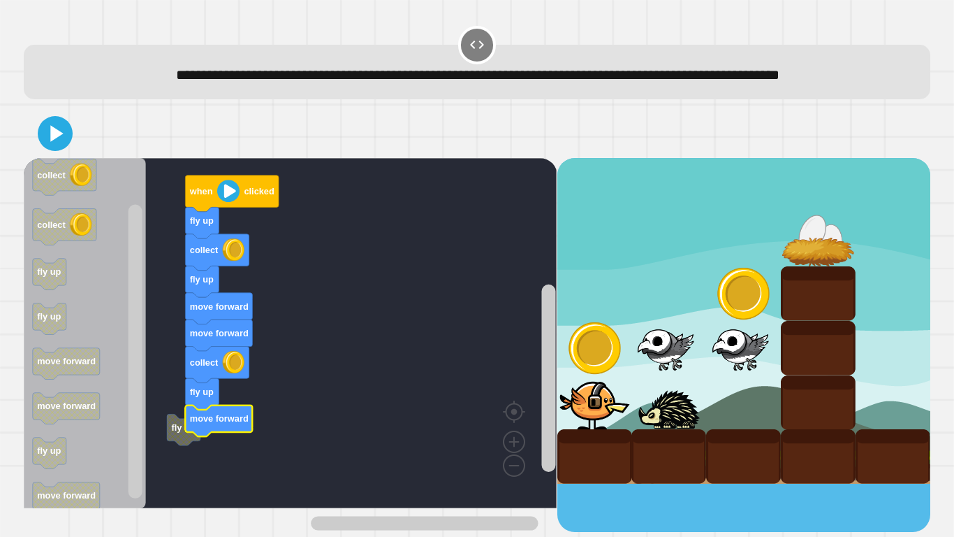
click at [73, 158] on div at bounding box center [477, 133] width 907 height 49
click at [45, 147] on icon at bounding box center [55, 133] width 28 height 28
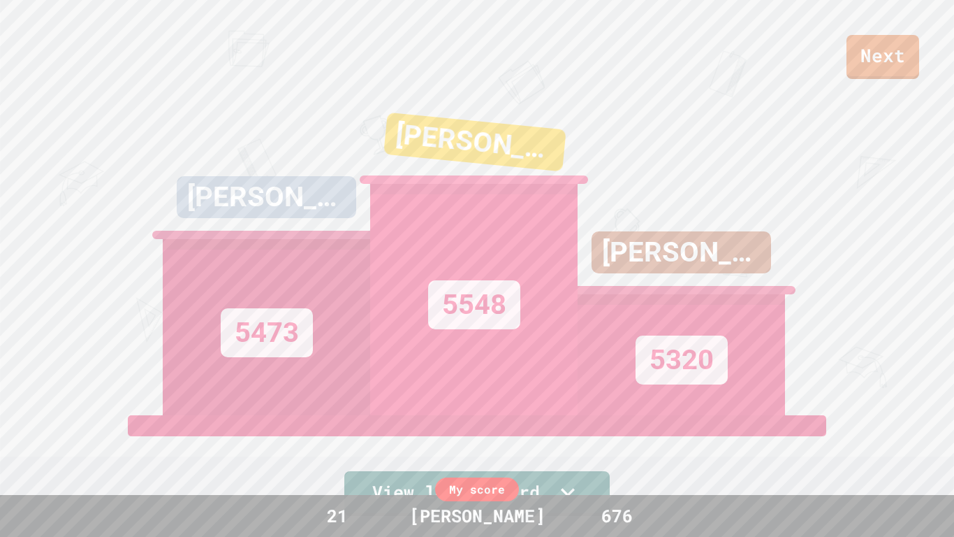
click at [915, 56] on link "Next" at bounding box center [883, 57] width 73 height 44
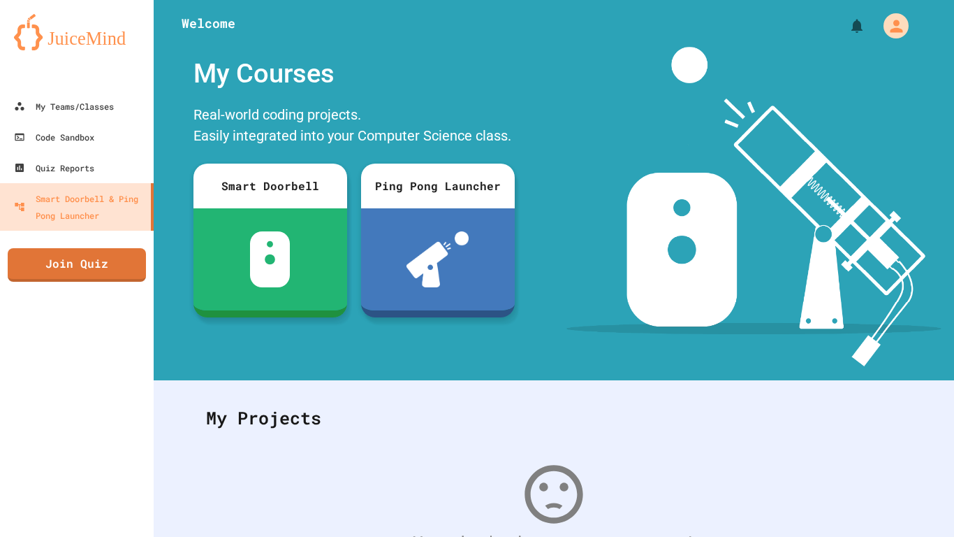
click at [106, 277] on link "Join Quiz" at bounding box center [77, 265] width 138 height 34
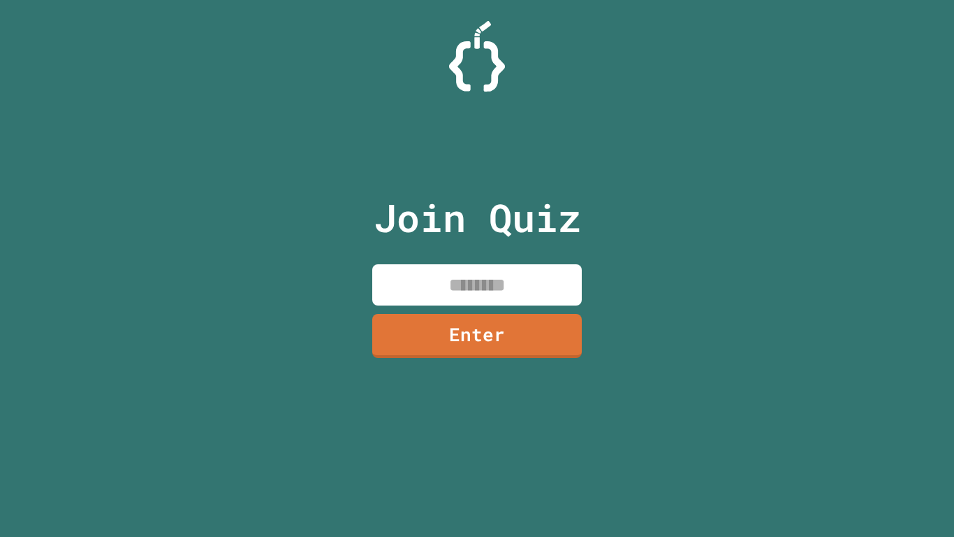
click at [515, 290] on input at bounding box center [477, 284] width 210 height 41
type input "********"
click at [543, 337] on link "Enter" at bounding box center [477, 336] width 210 height 44
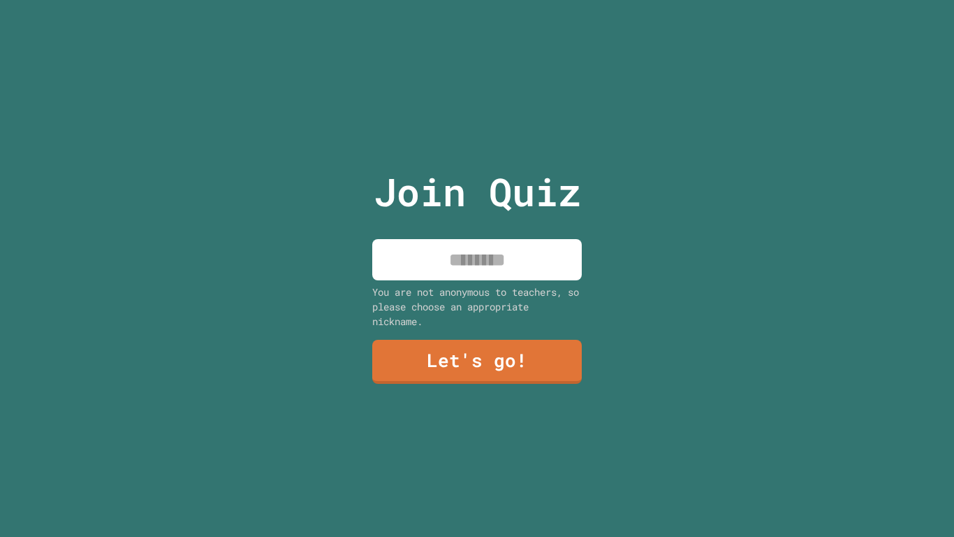
click at [529, 253] on input at bounding box center [477, 259] width 210 height 41
type input "********"
click at [525, 383] on link "Let's go!" at bounding box center [477, 362] width 210 height 44
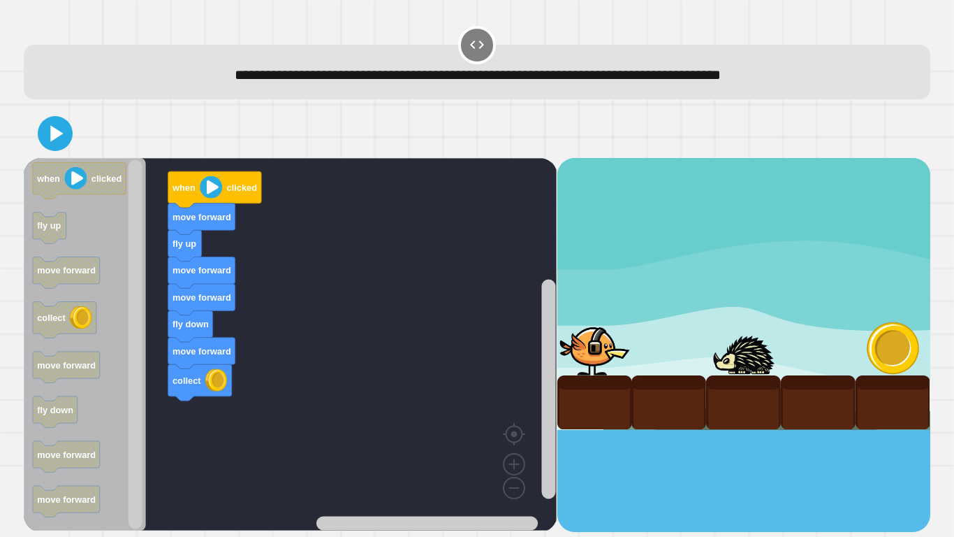
click at [43, 135] on icon at bounding box center [55, 133] width 28 height 28
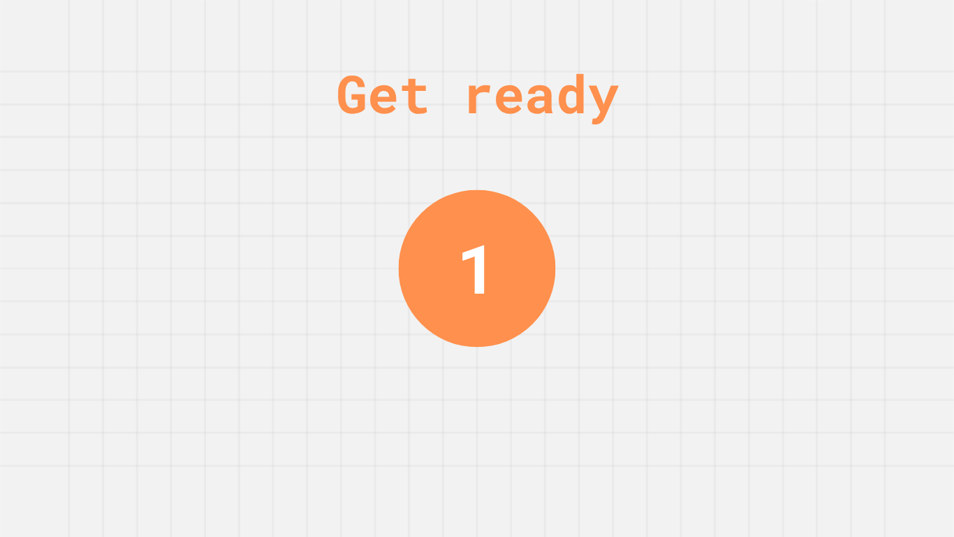
click at [187, 404] on div "Get ready 1" at bounding box center [477, 268] width 954 height 537
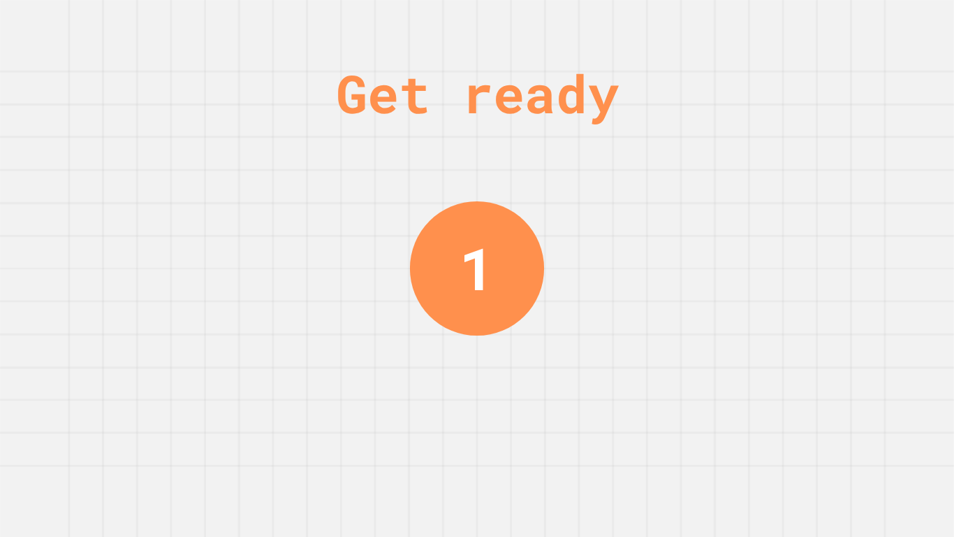
click at [189, 212] on div "Get ready 1" at bounding box center [477, 268] width 954 height 537
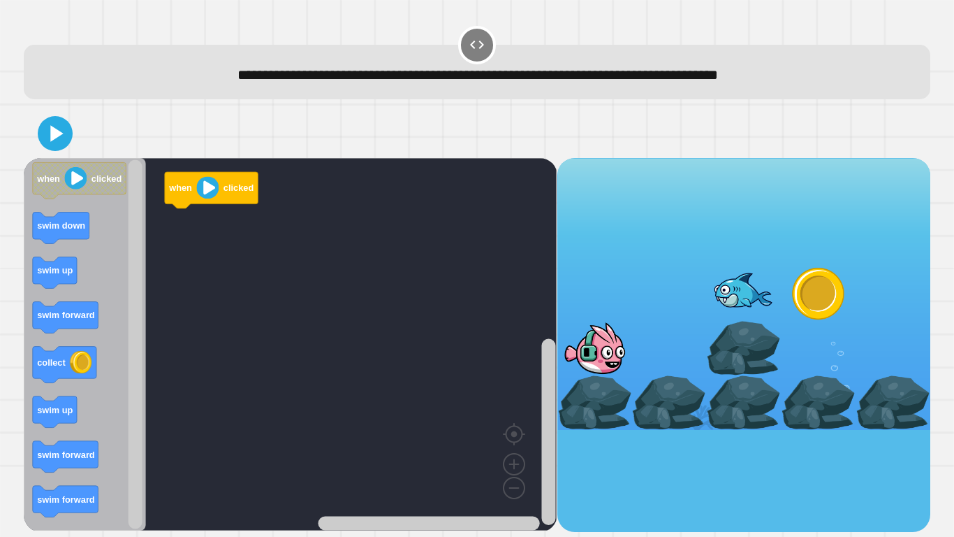
click at [189, 208] on rect "Blockly Workspace" at bounding box center [290, 344] width 533 height 372
click at [190, 208] on rect "Blockly Workspace" at bounding box center [290, 344] width 533 height 372
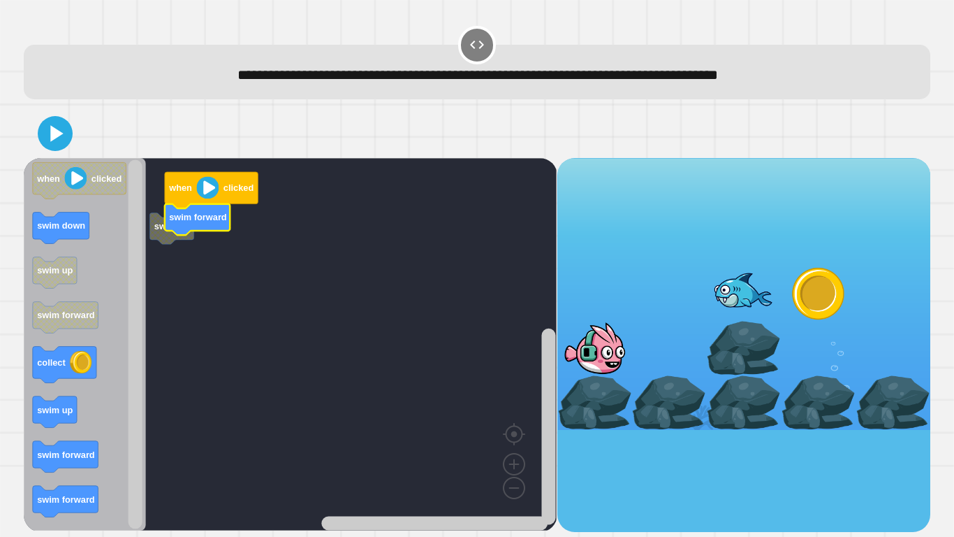
click at [150, 240] on rect "Blockly Workspace" at bounding box center [290, 344] width 533 height 372
click at [160, 238] on icon "Blockly Workspace" at bounding box center [172, 228] width 44 height 31
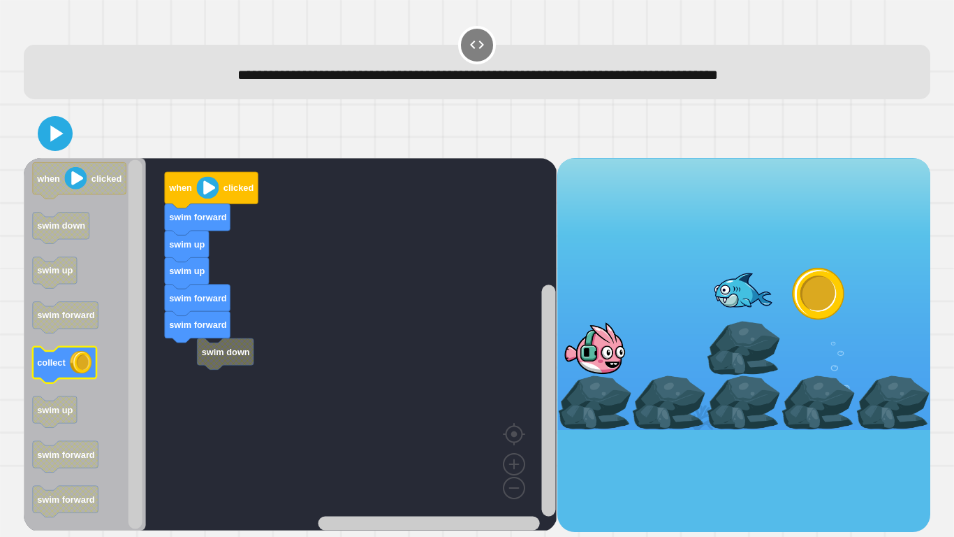
click at [96, 357] on icon "Blockly Workspace" at bounding box center [65, 365] width 64 height 36
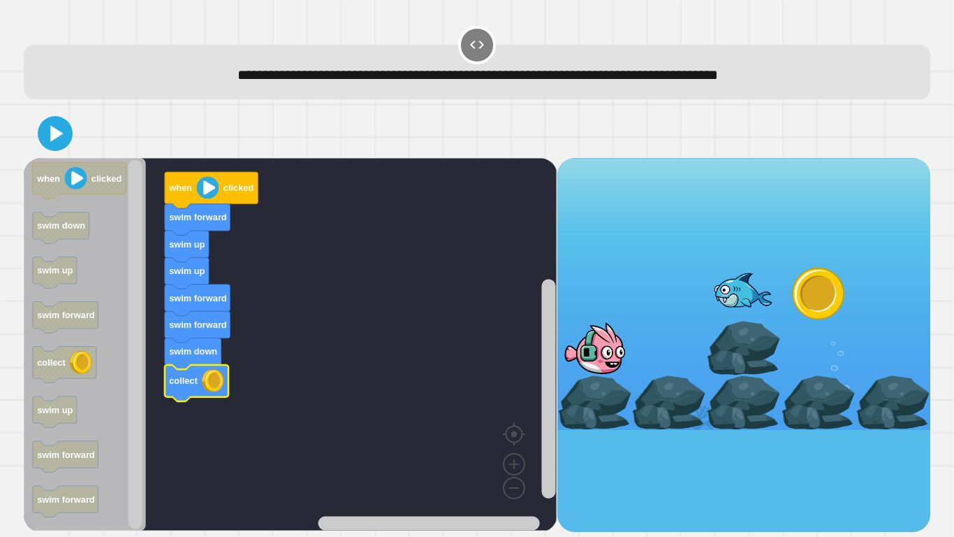
click at [53, 126] on icon at bounding box center [55, 133] width 28 height 28
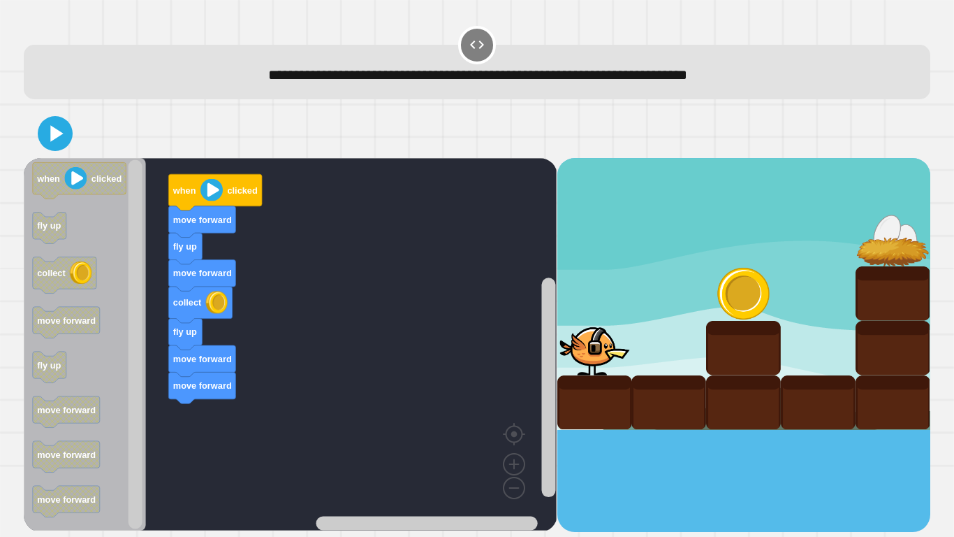
click at [48, 123] on icon at bounding box center [55, 133] width 28 height 28
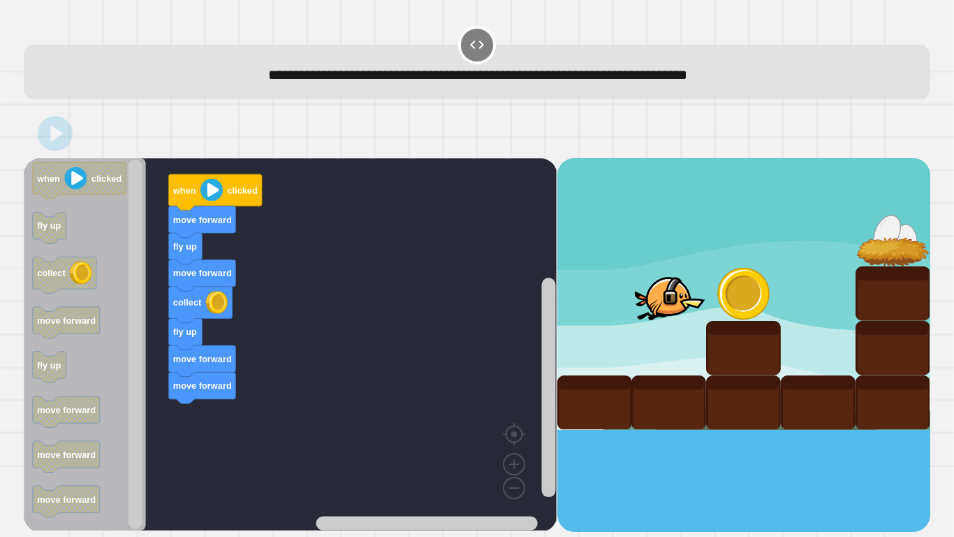
click at [193, 208] on icon "Blockly Workspace" at bounding box center [216, 192] width 94 height 36
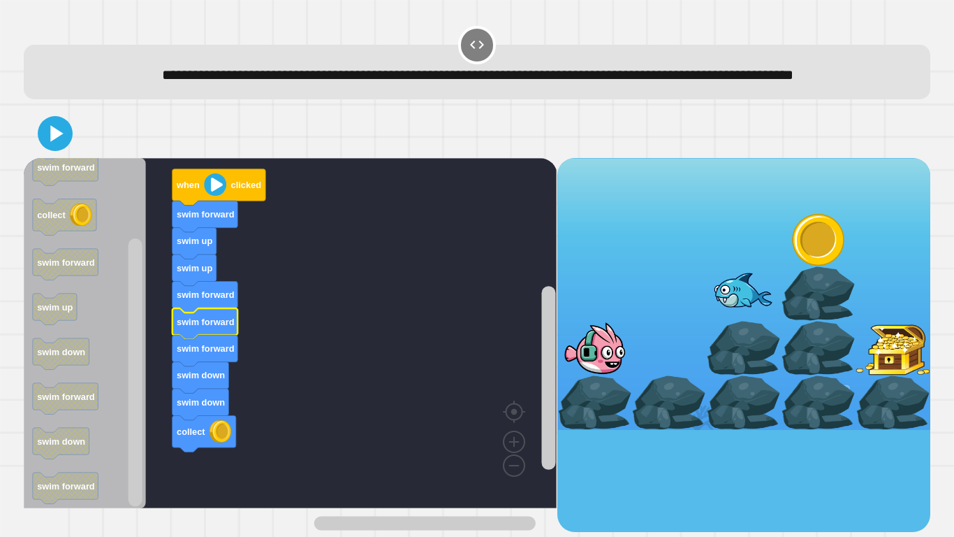
click at [220, 452] on icon "Blockly Workspace" at bounding box center [205, 434] width 64 height 36
click at [208, 452] on icon "Blockly Workspace" at bounding box center [205, 434] width 64 height 36
click at [247, 386] on rect "Blockly Workspace" at bounding box center [290, 333] width 533 height 350
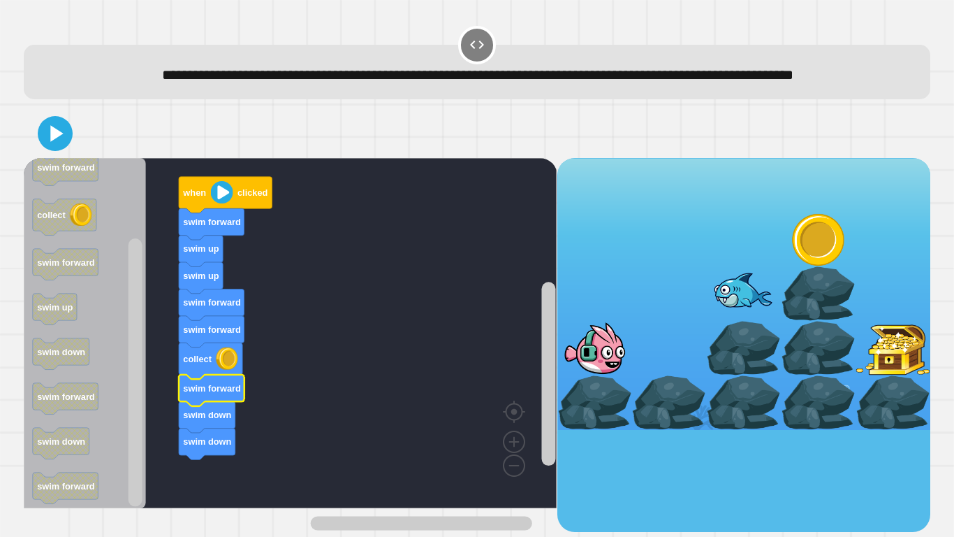
click at [66, 147] on icon at bounding box center [55, 133] width 28 height 28
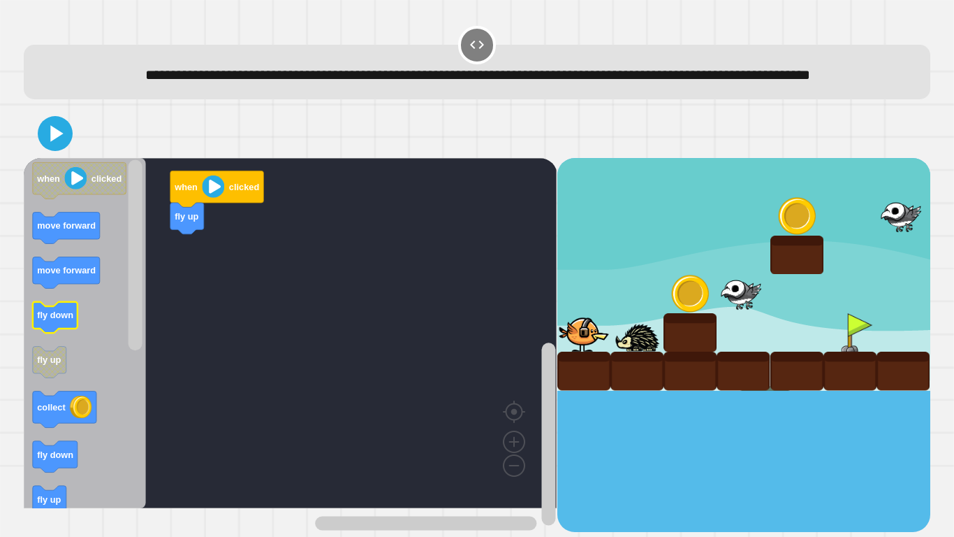
click at [38, 333] on rect "Blockly Workspace" at bounding box center [55, 317] width 45 height 31
click at [43, 371] on rect "Blockly Workspace" at bounding box center [50, 362] width 34 height 31
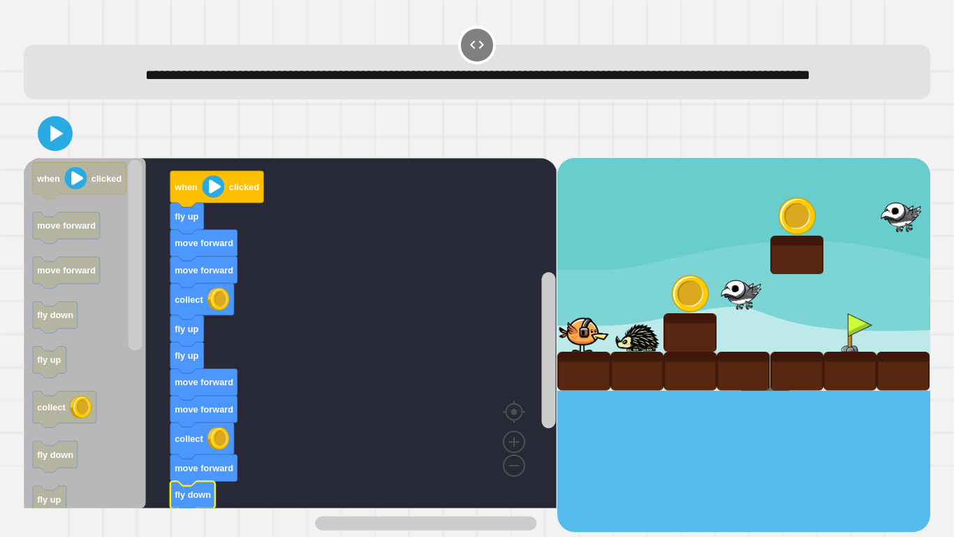
click at [43, 147] on icon at bounding box center [55, 133] width 28 height 28
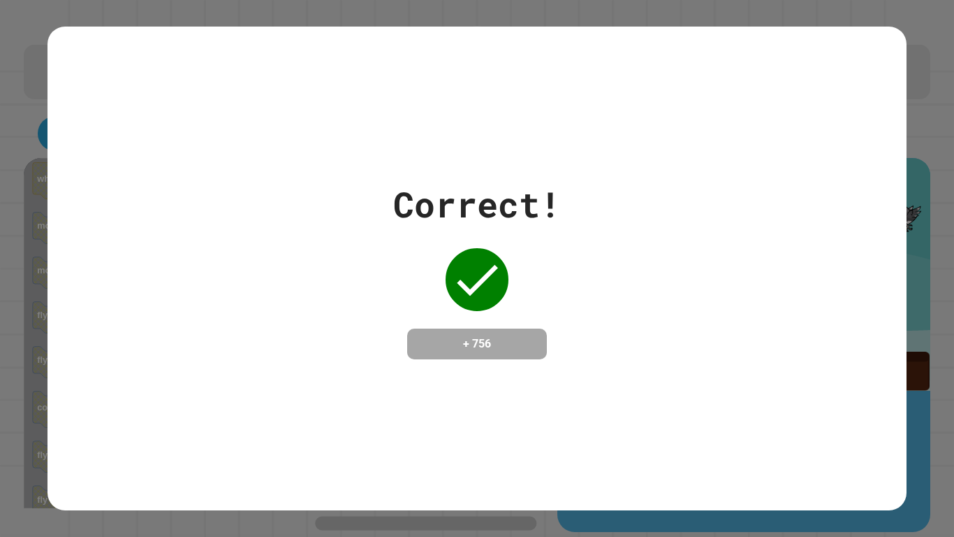
click at [6, 212] on div "Correct! + 756" at bounding box center [477, 268] width 954 height 537
click at [7, 530] on div "Correct! + 756" at bounding box center [477, 268] width 954 height 537
